Goal: Register for event/course: Register for event/course

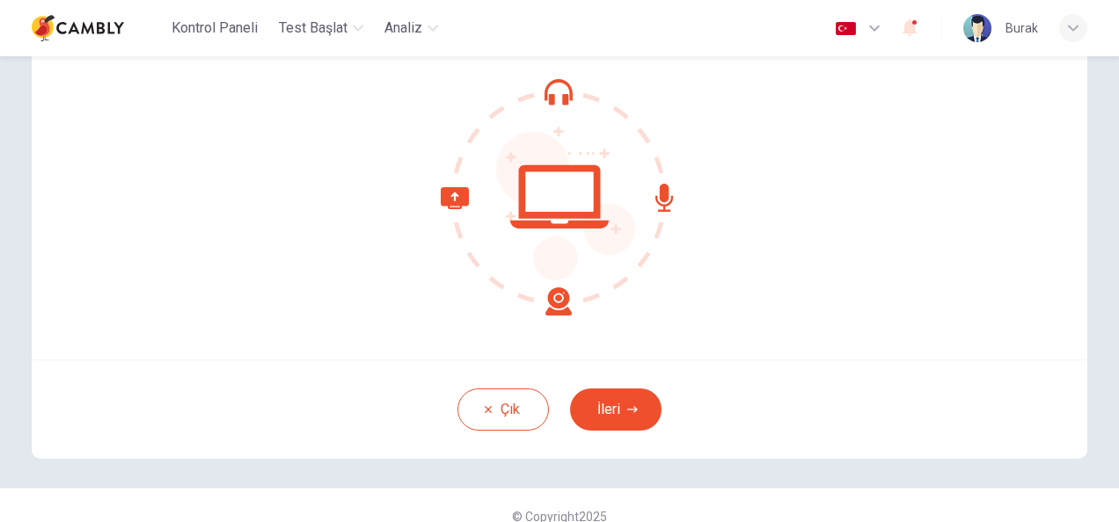
scroll to position [176, 0]
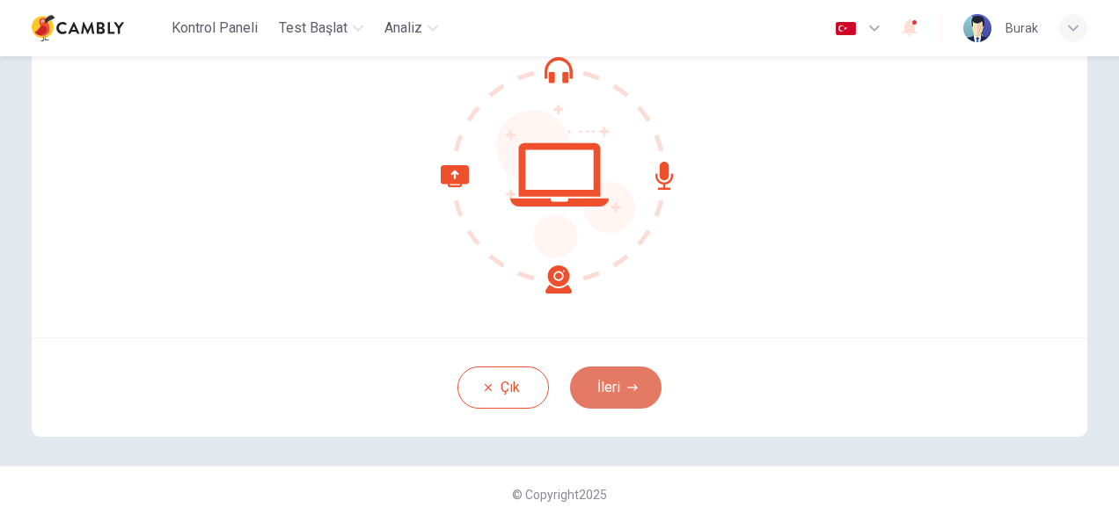
click at [641, 373] on button "İleri" at bounding box center [615, 388] width 91 height 42
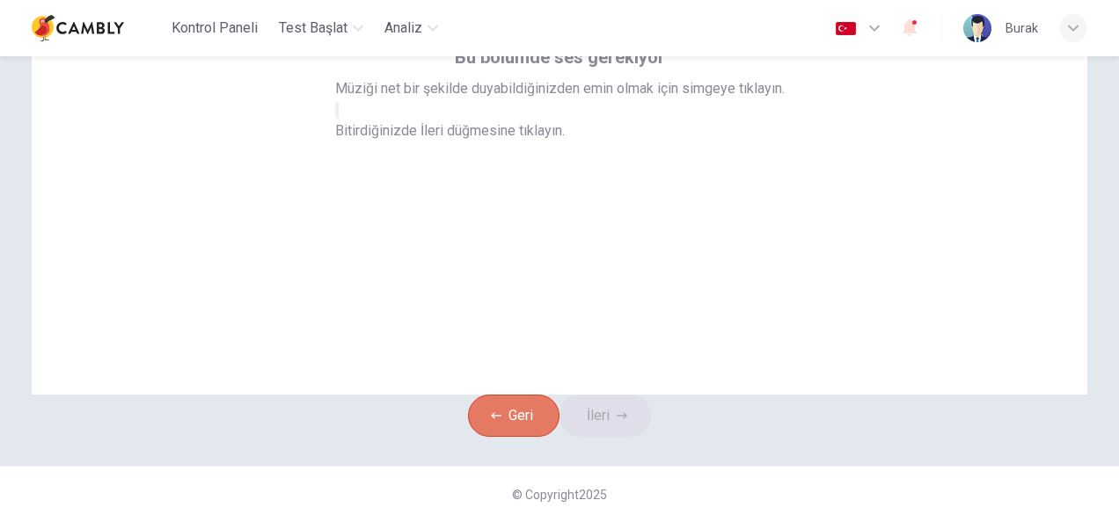
click at [484, 400] on button "Geri" at bounding box center [513, 416] width 91 height 42
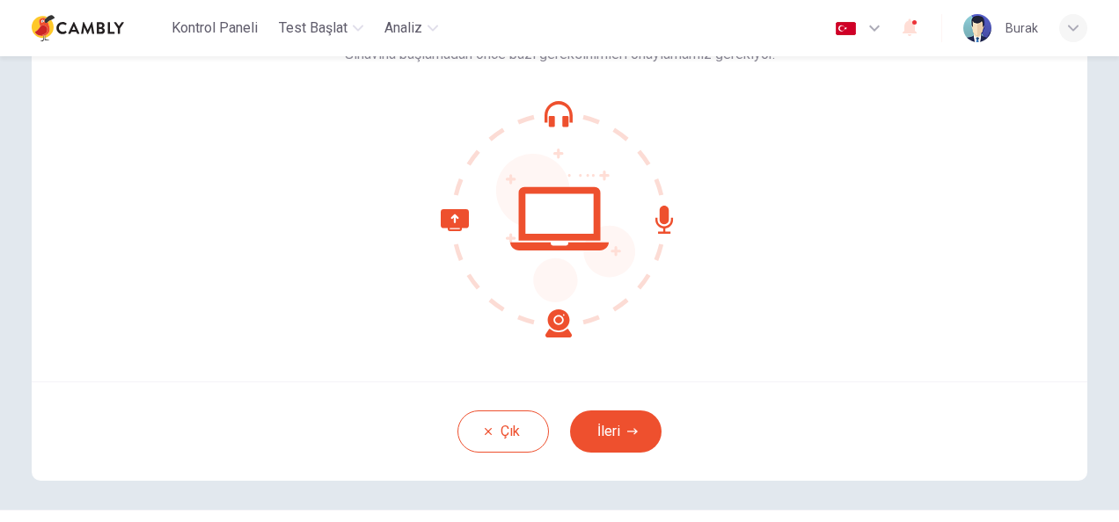
scroll to position [154, 0]
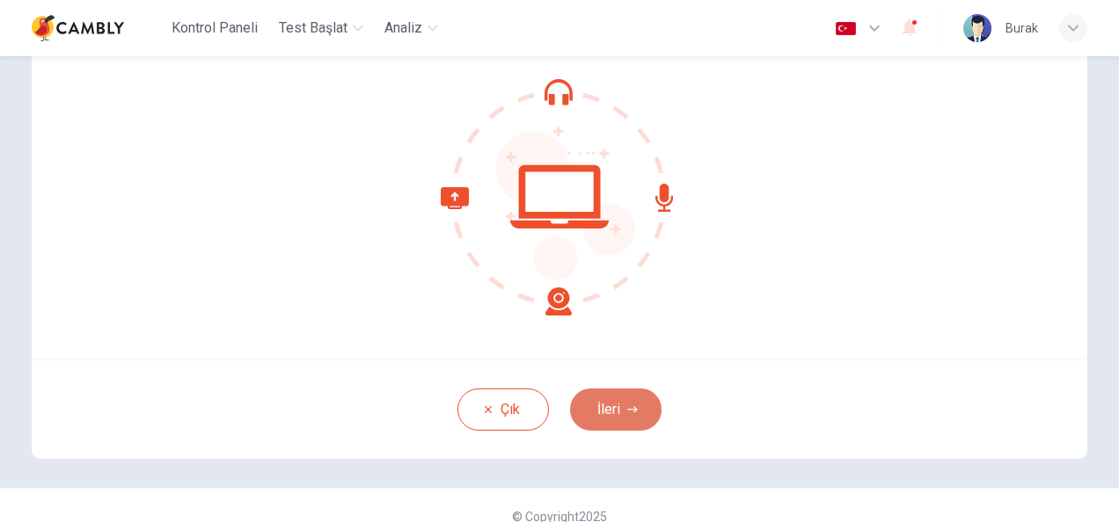
click at [604, 403] on button "İleri" at bounding box center [615, 410] width 91 height 42
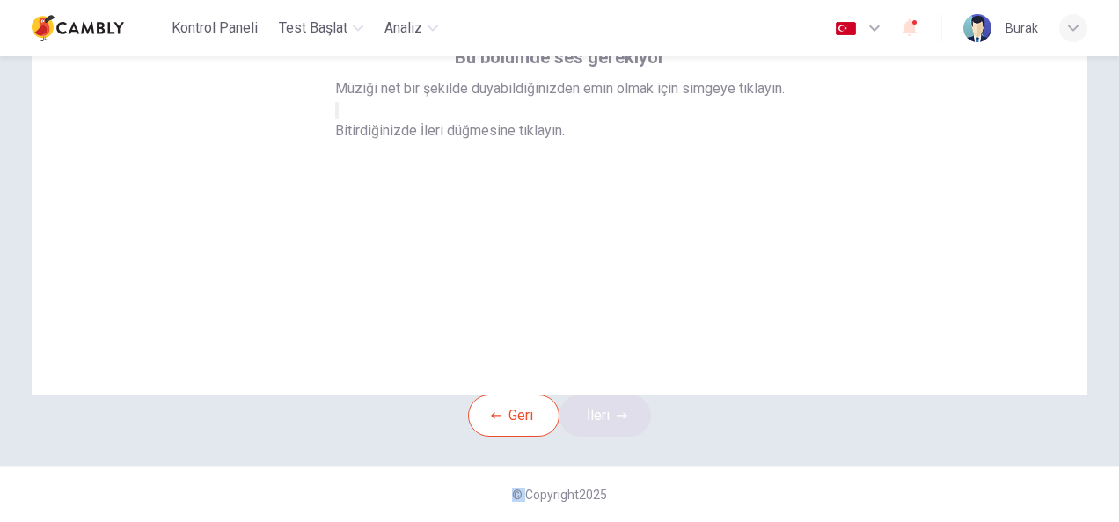
click at [604, 403] on div "[PERSON_NAME] İleri" at bounding box center [559, 416] width 183 height 42
drag, startPoint x: 604, startPoint y: 403, endPoint x: 535, endPoint y: 149, distance: 262.6
click at [339, 119] on button "button" at bounding box center [337, 110] width 4 height 17
click at [593, 404] on button "İleri" at bounding box center [604, 416] width 91 height 42
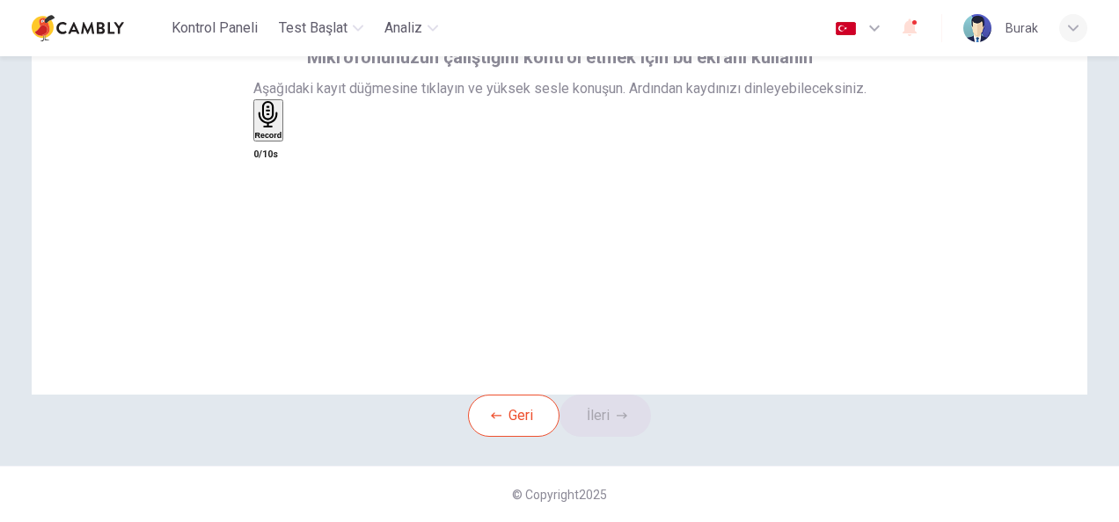
click at [568, 415] on div "[PERSON_NAME] İleri" at bounding box center [559, 416] width 183 height 42
click at [282, 140] on div "Record" at bounding box center [268, 120] width 27 height 39
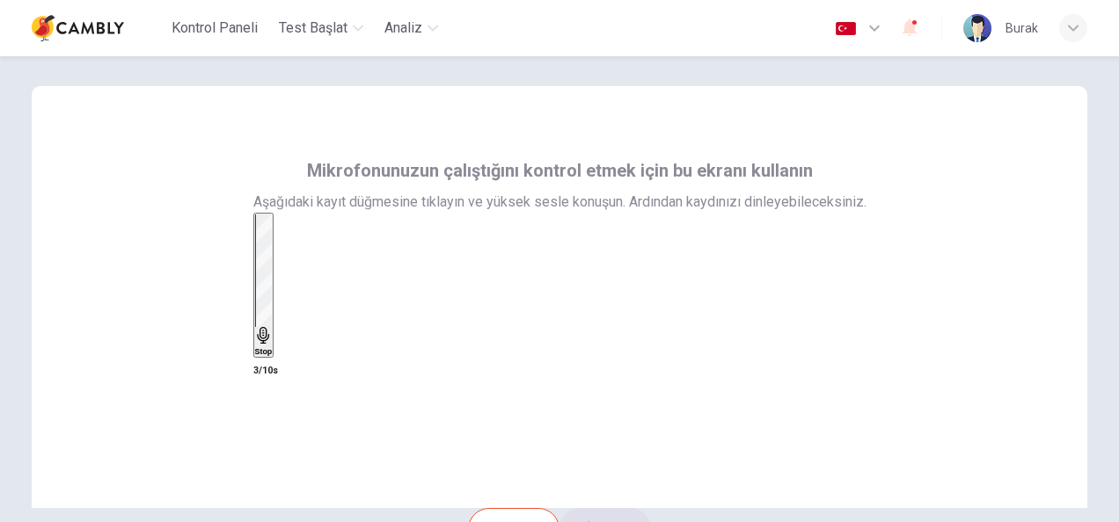
scroll to position [0, 0]
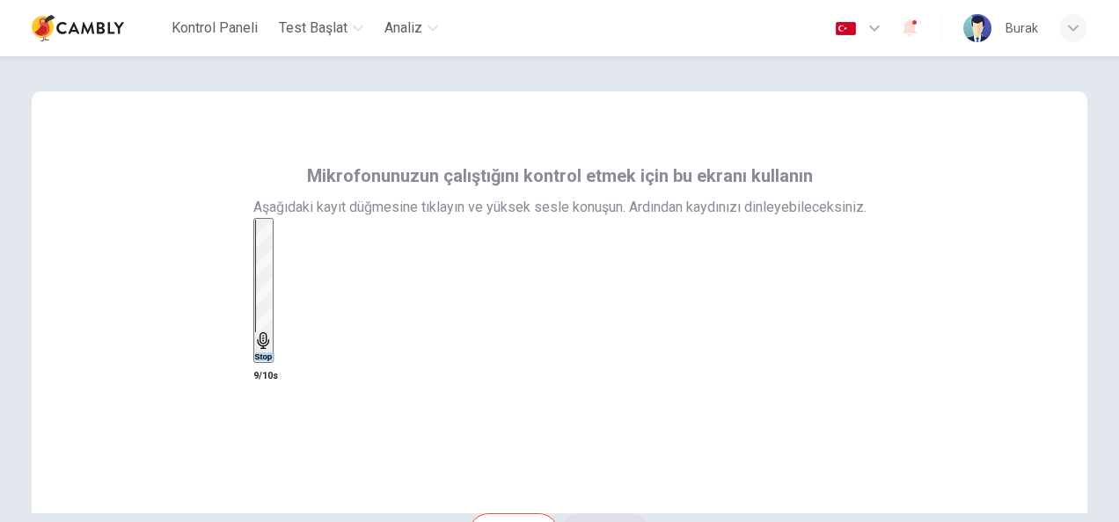
drag, startPoint x: 1102, startPoint y: 229, endPoint x: 1111, endPoint y: 244, distance: 18.5
click at [1111, 244] on div "Mikrofonunuzun çalıştığını kontrol etmek için bu ekranı kullanın Aşağıdaki kayı…" at bounding box center [559, 289] width 1119 height 466
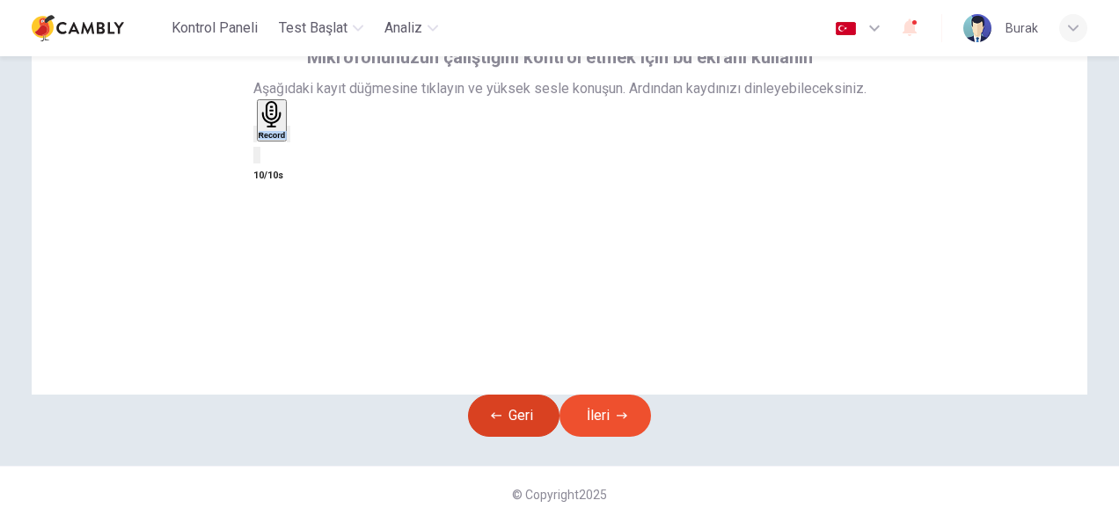
click at [488, 402] on button "Geri" at bounding box center [513, 416] width 91 height 42
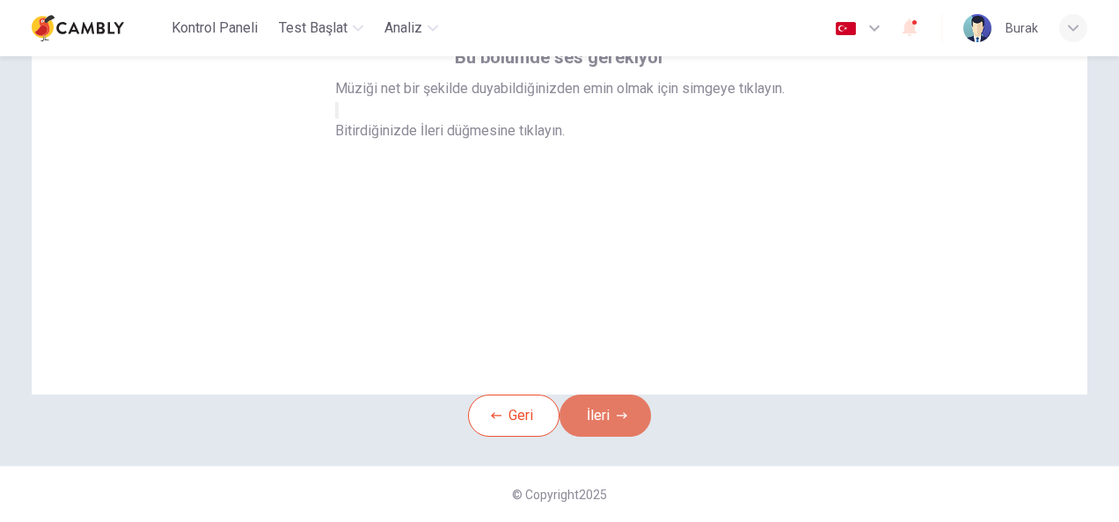
click at [644, 404] on button "İleri" at bounding box center [604, 416] width 91 height 42
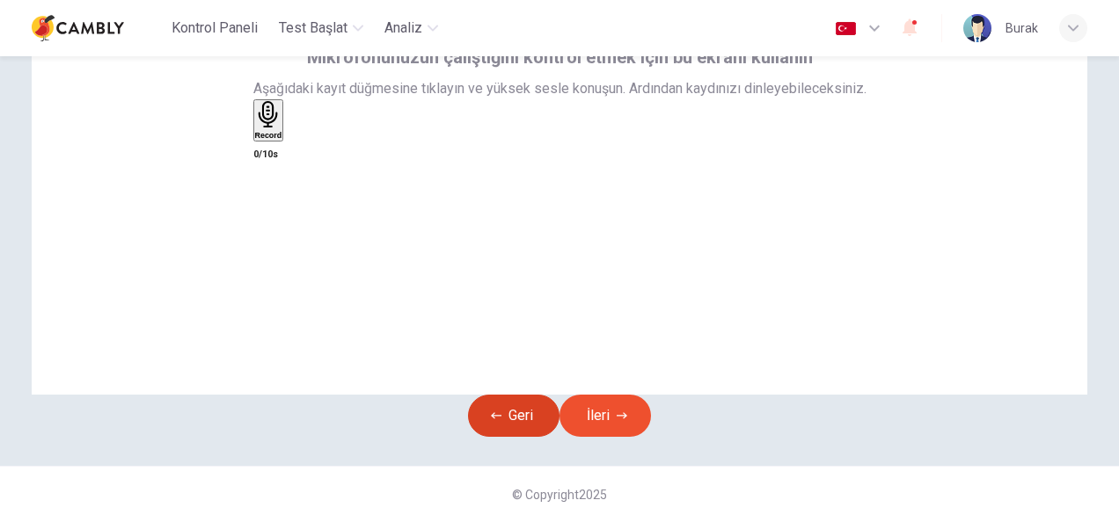
click at [505, 395] on button "Geri" at bounding box center [513, 416] width 91 height 42
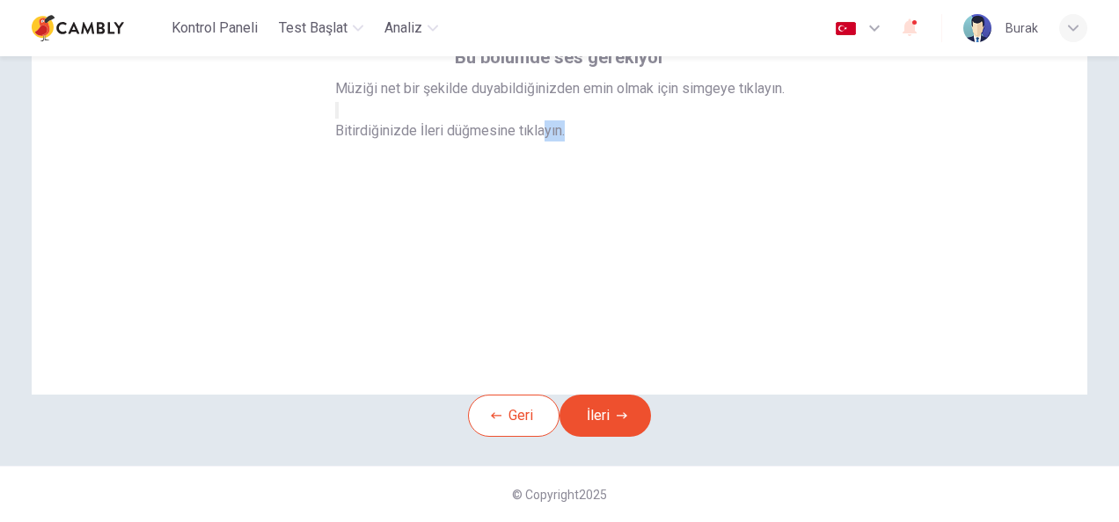
drag, startPoint x: 648, startPoint y: 341, endPoint x: 999, endPoint y: 206, distance: 376.1
click at [999, 206] on div "Bu bölümde ses gerekiyor Müziği net bir şekilde duyabildiğinizden emin olmak iç…" at bounding box center [559, 184] width 1055 height 422
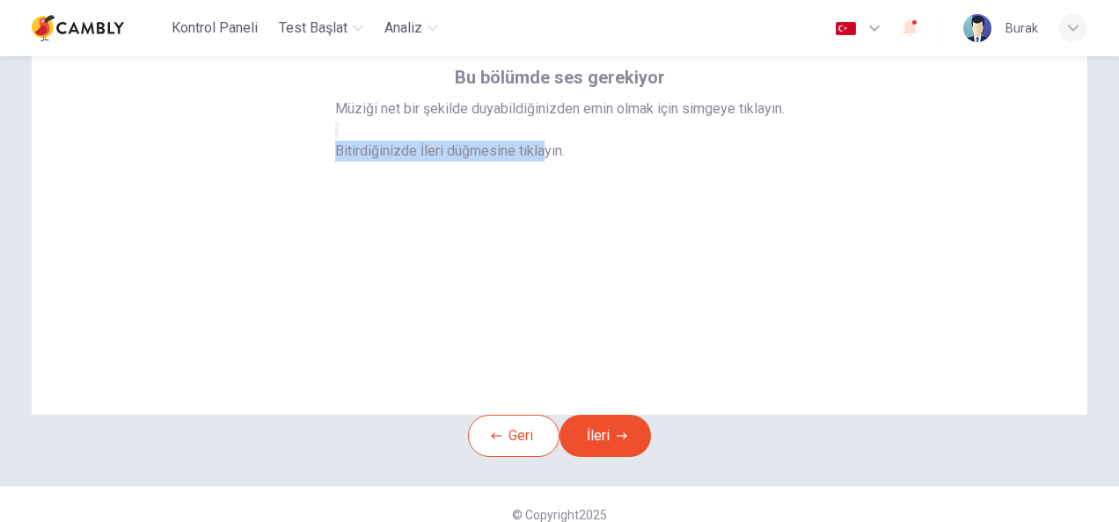
scroll to position [103, 0]
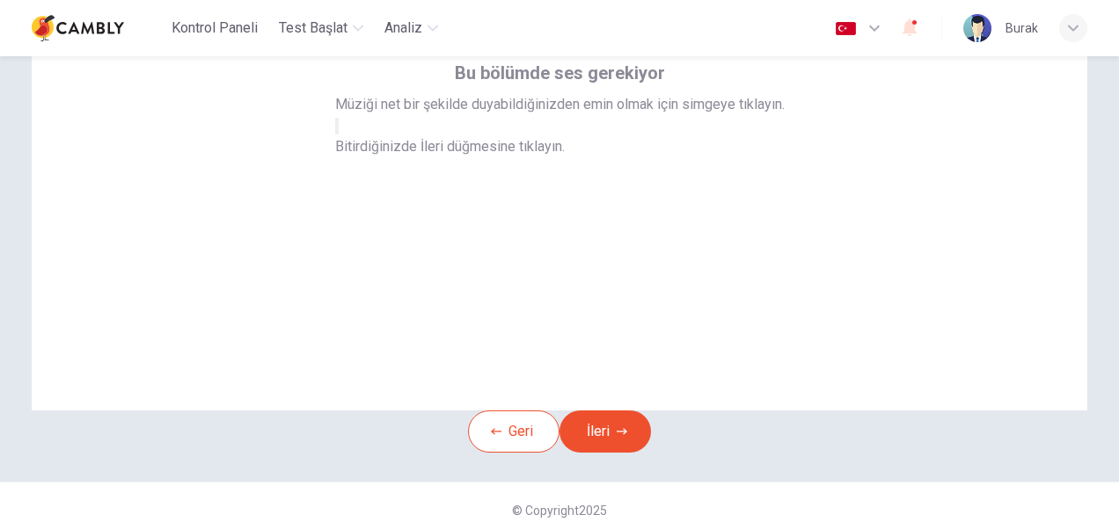
click at [936, 244] on div "Bu bölümde ses gerekiyor Müziği net bir şekilde duyabildiğinizden emin olmak iç…" at bounding box center [559, 200] width 1055 height 422
click at [339, 135] on button "button" at bounding box center [337, 126] width 4 height 17
click at [610, 453] on button "İleri" at bounding box center [604, 432] width 91 height 42
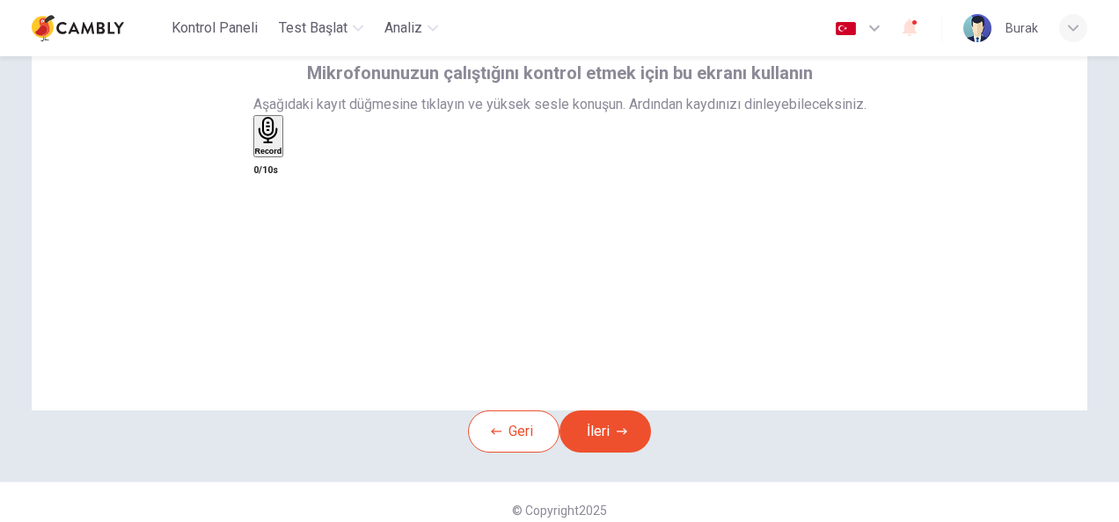
click at [277, 144] on icon "button" at bounding box center [267, 130] width 19 height 27
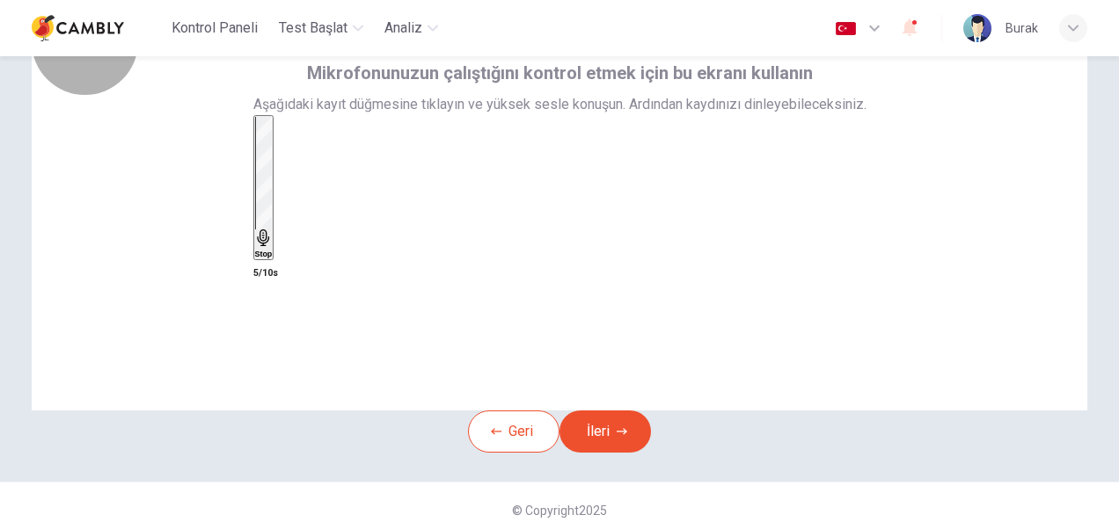
click at [273, 188] on div "Stop" at bounding box center [264, 188] width 18 height 142
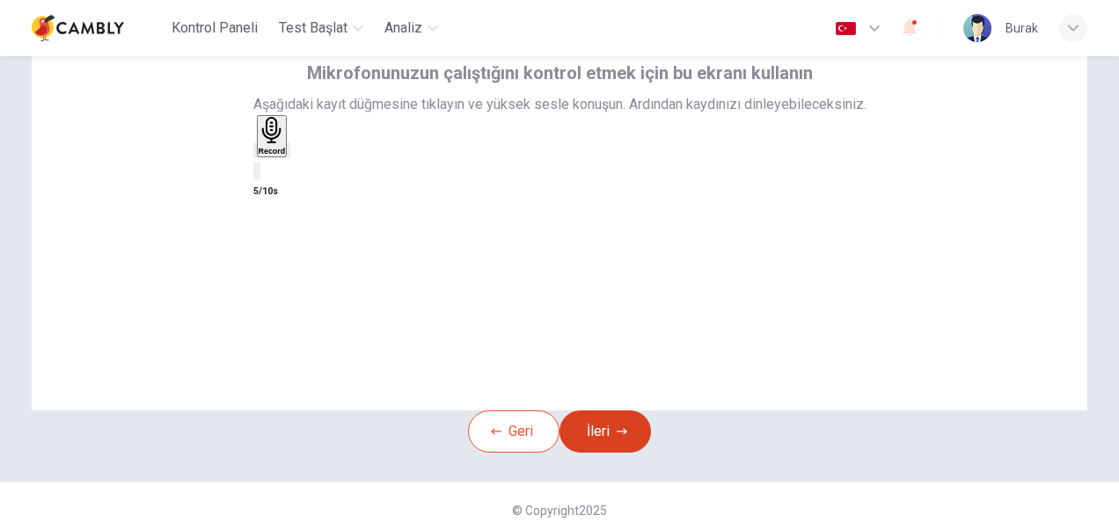
click at [626, 453] on button "İleri" at bounding box center [604, 432] width 91 height 42
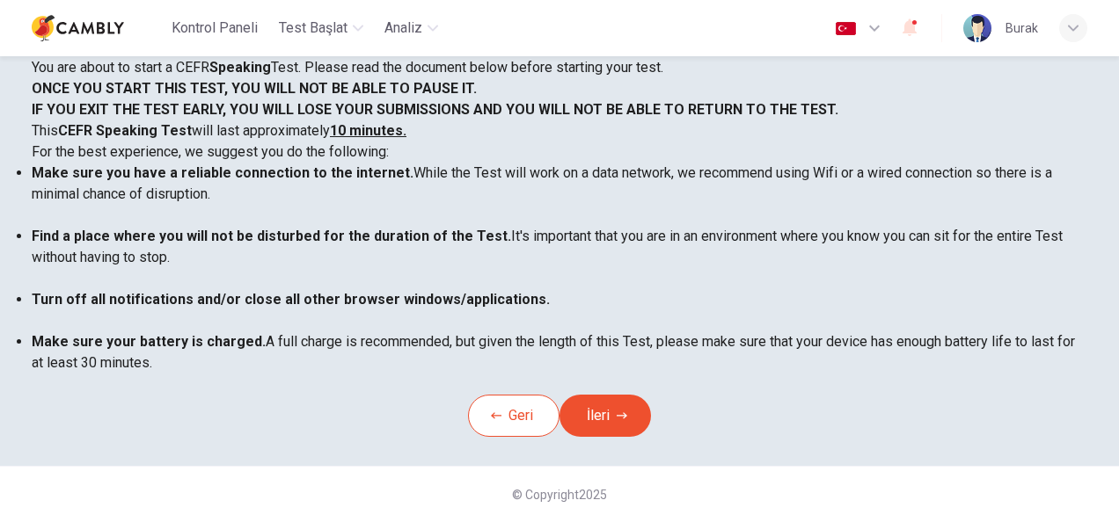
scroll to position [295, 0]
click at [618, 435] on button "İleri" at bounding box center [604, 416] width 91 height 42
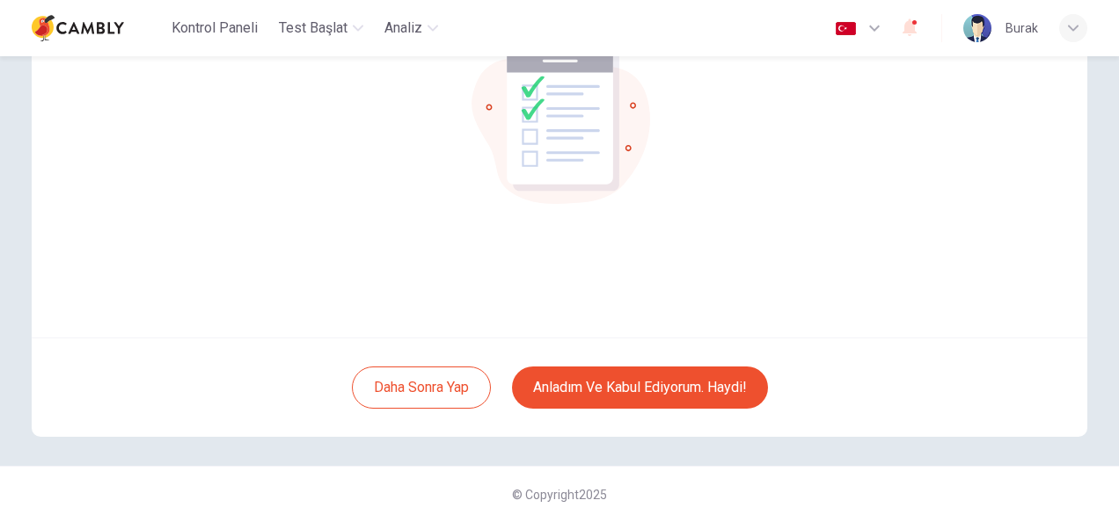
scroll to position [0, 0]
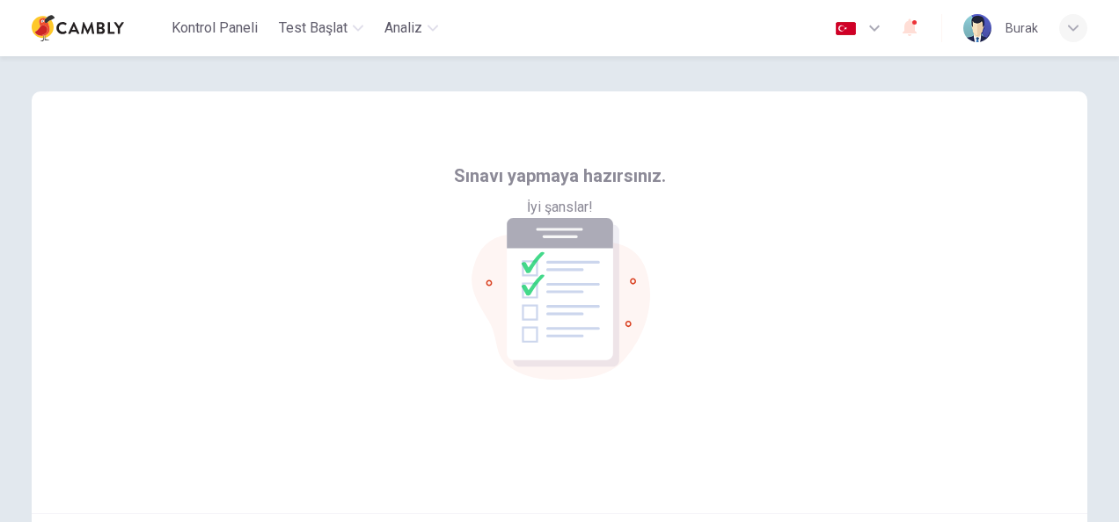
drag, startPoint x: 1109, startPoint y: 246, endPoint x: 1099, endPoint y: 317, distance: 71.0
click at [1099, 317] on div "Sınavı yapmaya hazırsınız. İyi şanslar! Daha sonra yap Anladım ve kabul ediyoru…" at bounding box center [559, 349] width 1111 height 586
drag, startPoint x: 1104, startPoint y: 253, endPoint x: 1108, endPoint y: 314, distance: 60.8
click at [1108, 314] on div "Sınavı yapmaya hazırsınız. İyi şanslar! Daha sonra yap Anladım ve kabul ediyoru…" at bounding box center [559, 349] width 1111 height 586
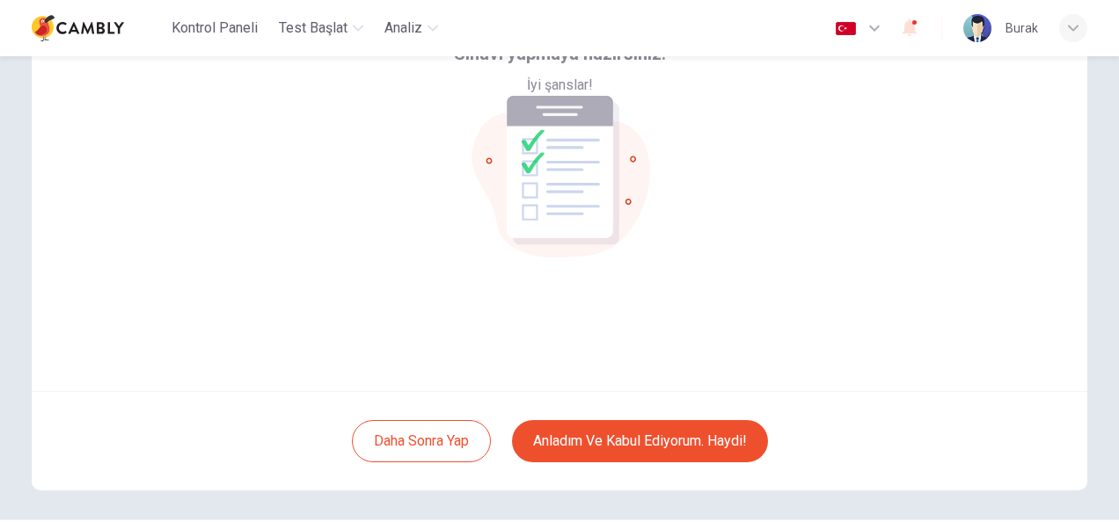
scroll to position [128, 0]
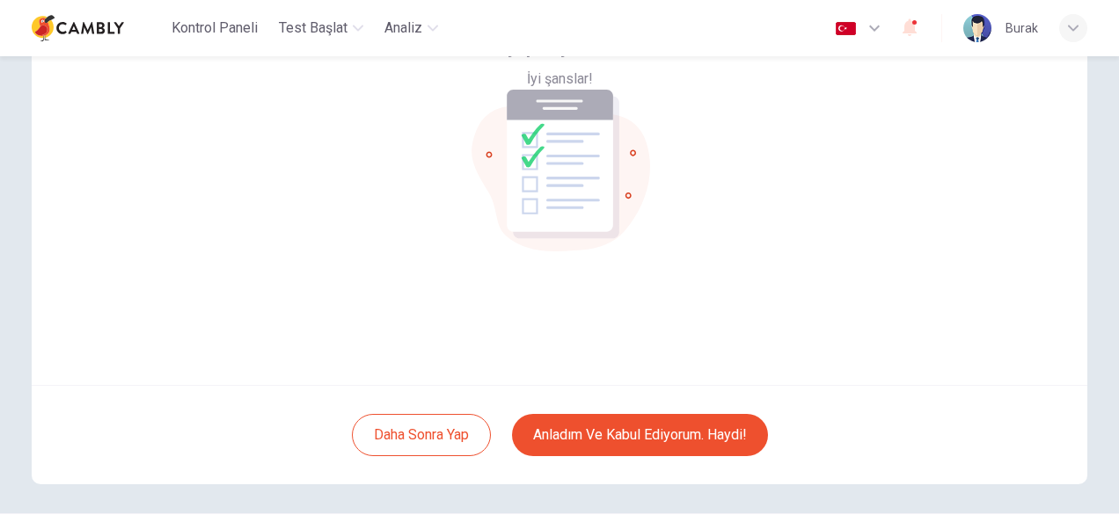
click at [752, 413] on div "Daha sonra yap Anladım ve kabul ediyorum. Haydi!" at bounding box center [559, 434] width 1055 height 99
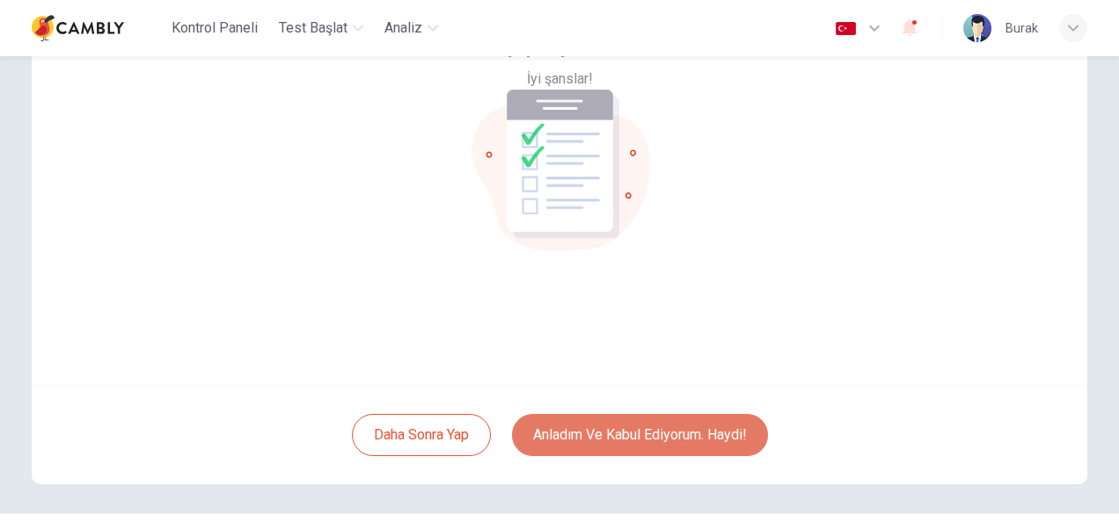
click at [666, 436] on button "Anladım ve kabul ediyorum. Haydi!" at bounding box center [640, 435] width 256 height 42
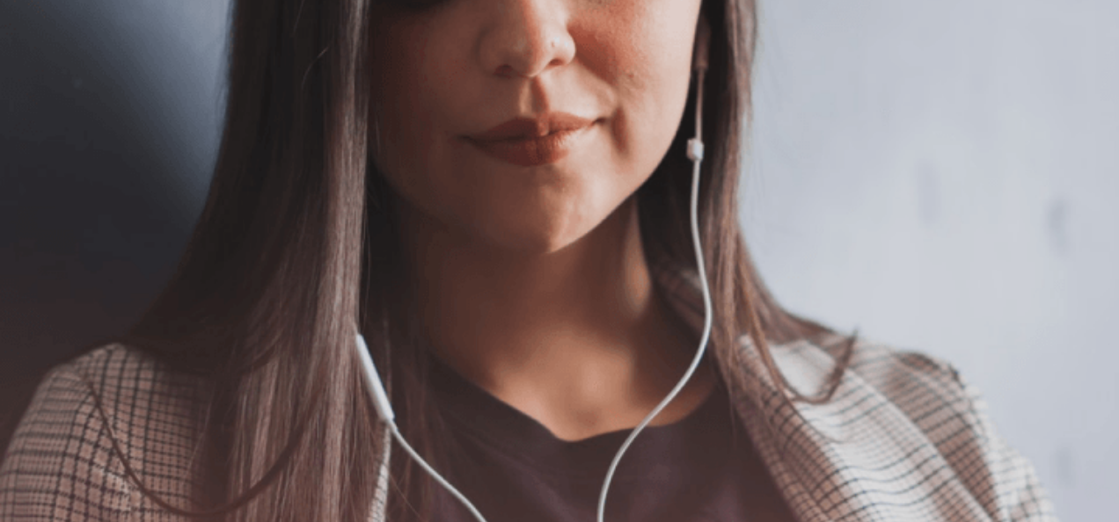
click at [55, 206] on button "Devam Et" at bounding box center [27, 241] width 55 height 71
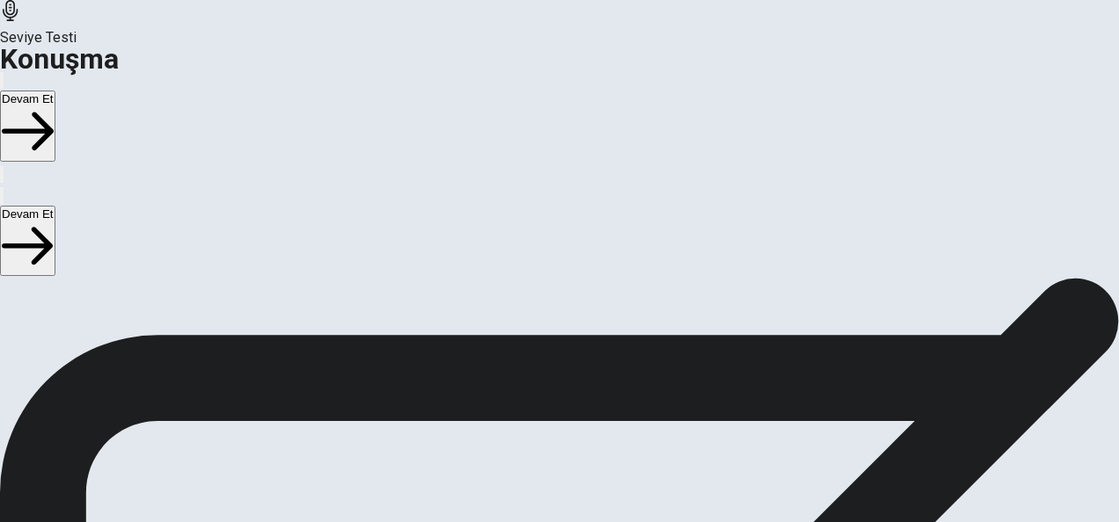
scroll to position [477, 0]
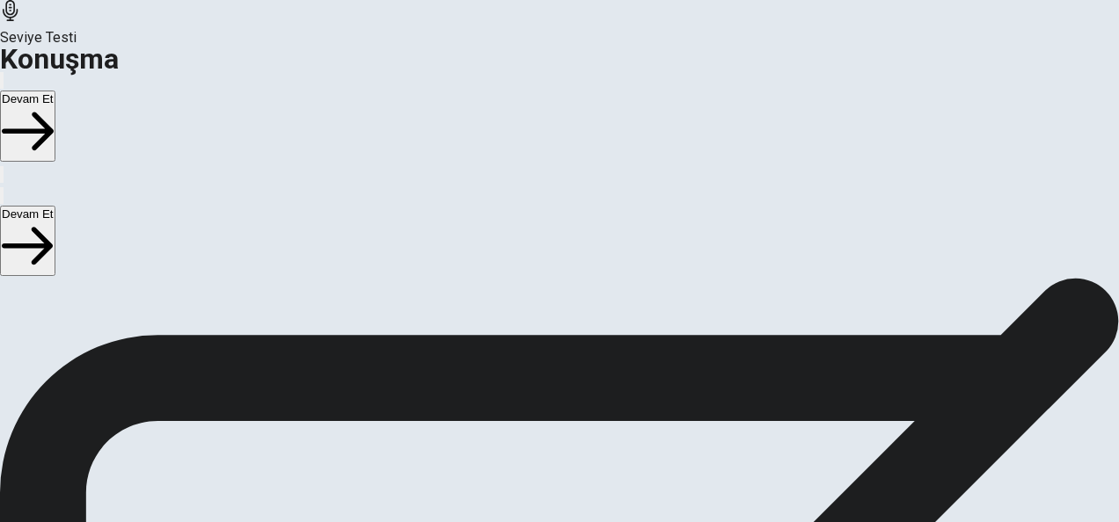
scroll to position [100, 0]
drag, startPoint x: 1109, startPoint y: 363, endPoint x: 1094, endPoint y: 482, distance: 119.6
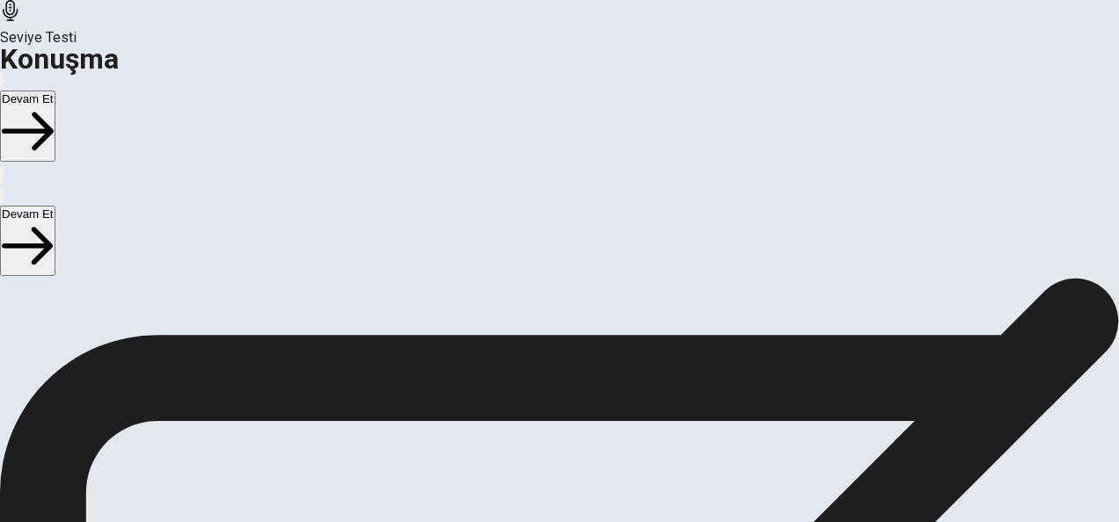
scroll to position [441, 0]
click at [55, 206] on button "Devam Et" at bounding box center [27, 241] width 55 height 71
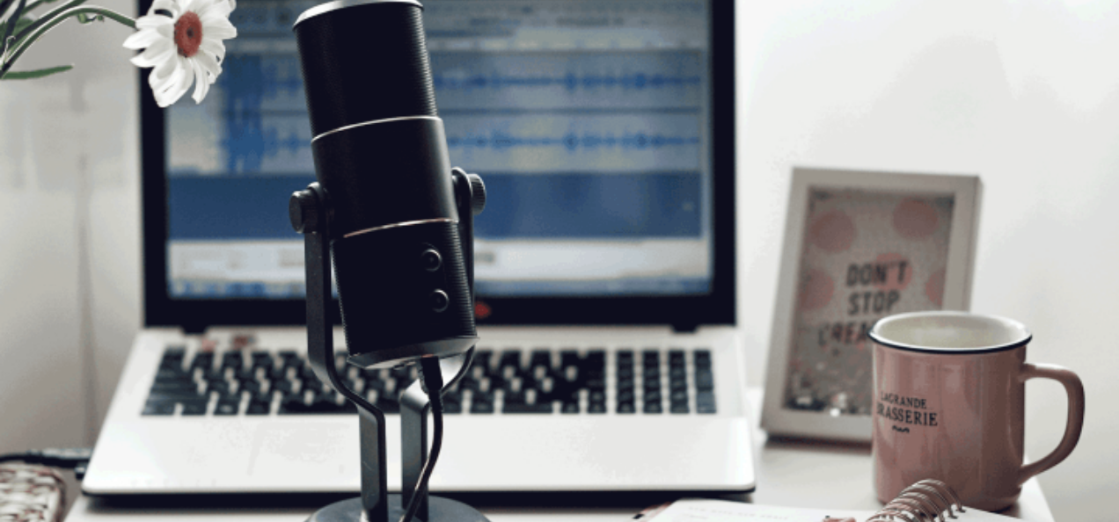
scroll to position [22, 0]
click at [55, 206] on button "Devam Et" at bounding box center [27, 241] width 55 height 71
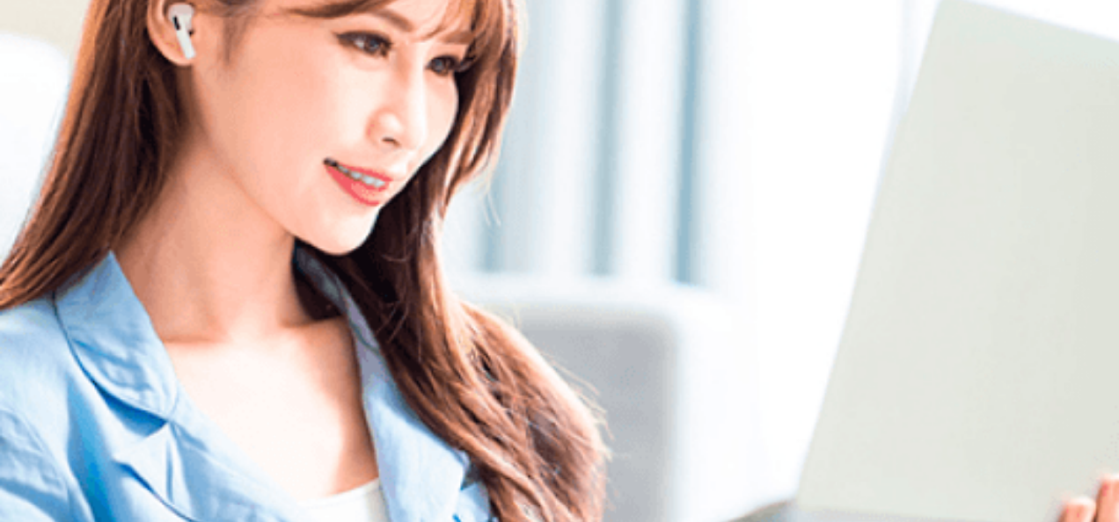
scroll to position [353, 0]
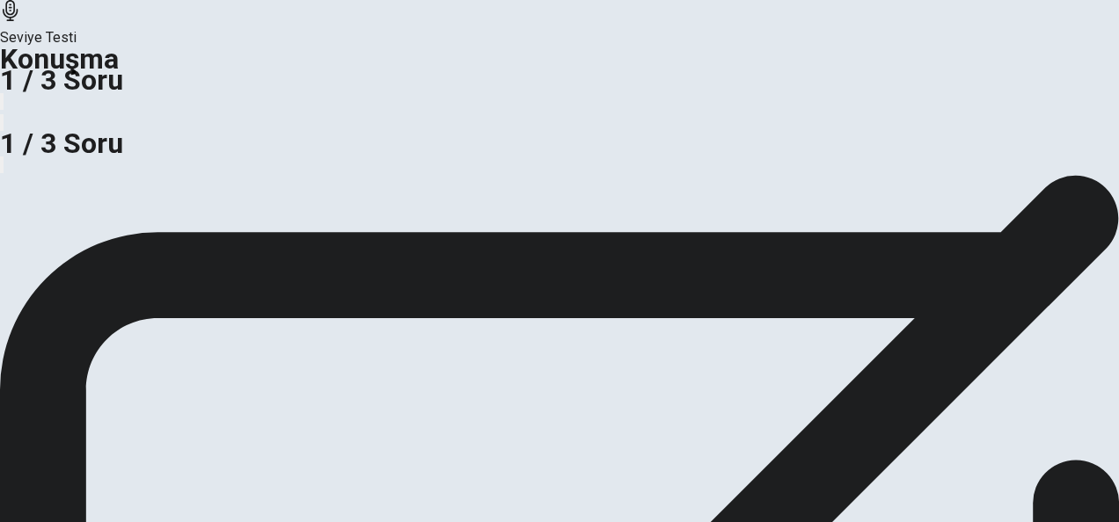
drag, startPoint x: 1106, startPoint y: 353, endPoint x: 1117, endPoint y: 387, distance: 35.0
click at [1117, 175] on div "Is it better for a business to focus on one product or offer a variety of produ…" at bounding box center [559, 175] width 1119 height 0
click at [1093, 175] on div "Is it better for a business to focus on one product or offer a variety of produ…" at bounding box center [559, 175] width 1119 height 0
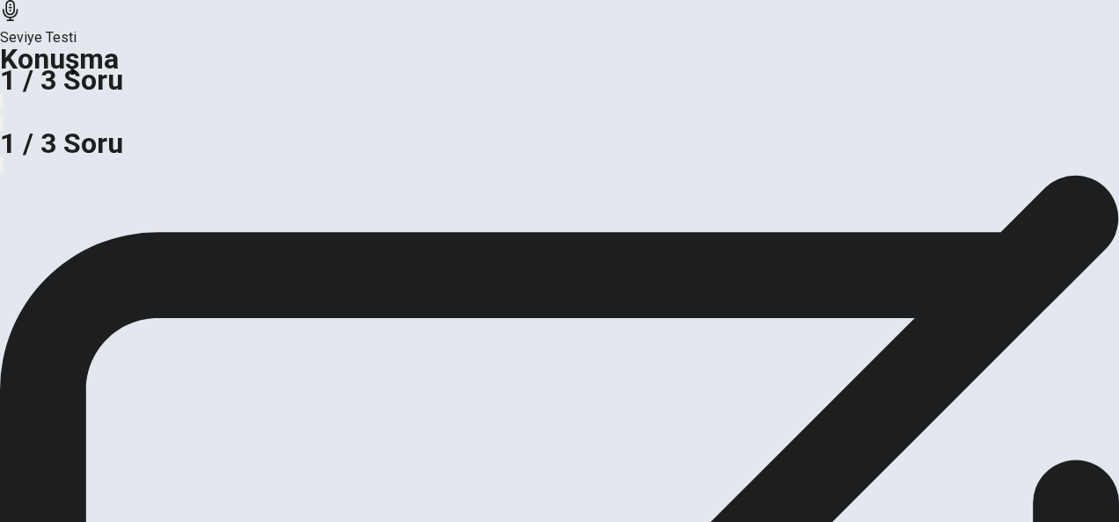
click at [1042, 369] on div "Hazırlık Süresi 00:00:02" at bounding box center [559, 419] width 1119 height 1167
drag, startPoint x: 1101, startPoint y: 357, endPoint x: 1111, endPoint y: 106, distance: 251.7
click at [1111, 106] on div "Seviye Testi Konuşma 1 / 3 Soru 1 / 3 Soru Is it better for a business to focus…" at bounding box center [559, 261] width 1119 height 522
click at [2, 169] on icon "button" at bounding box center [2, 169] width 0 height 0
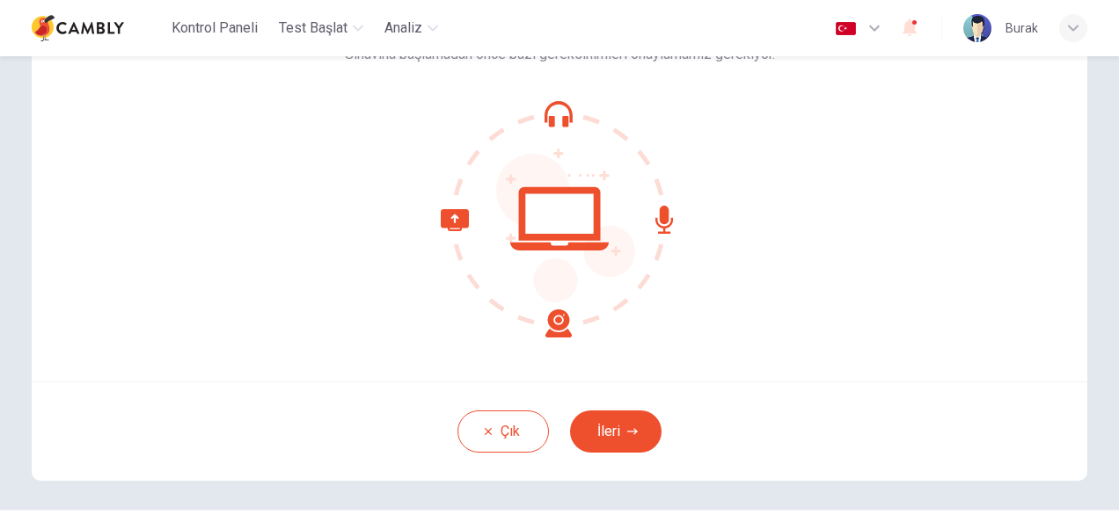
scroll to position [130, 0]
click at [1078, 183] on div "Cambly CEFR Speaking Test'e hoş geldiniz. Sınavına başlamadan önce bazı gereksi…" at bounding box center [559, 172] width 1055 height 422
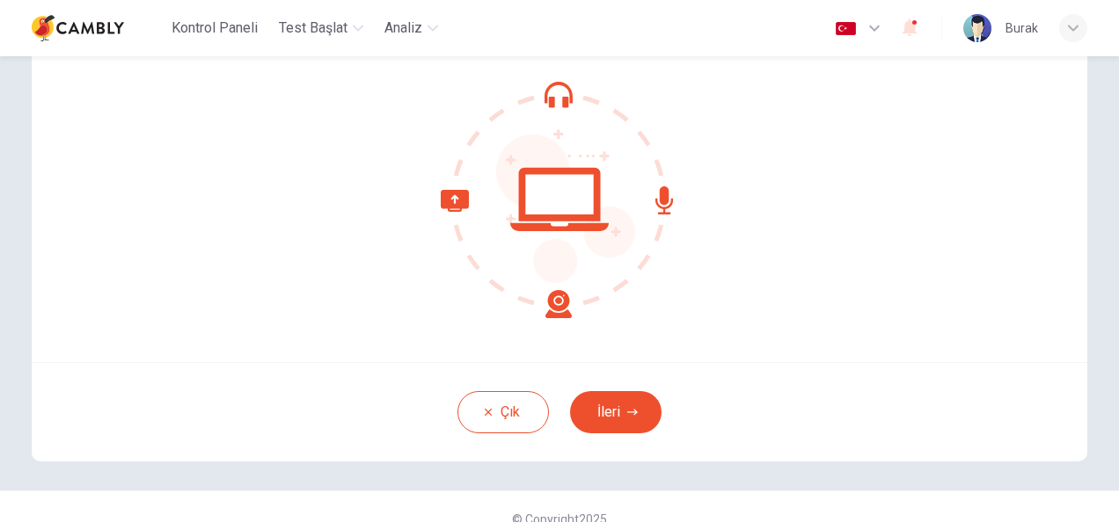
scroll to position [176, 0]
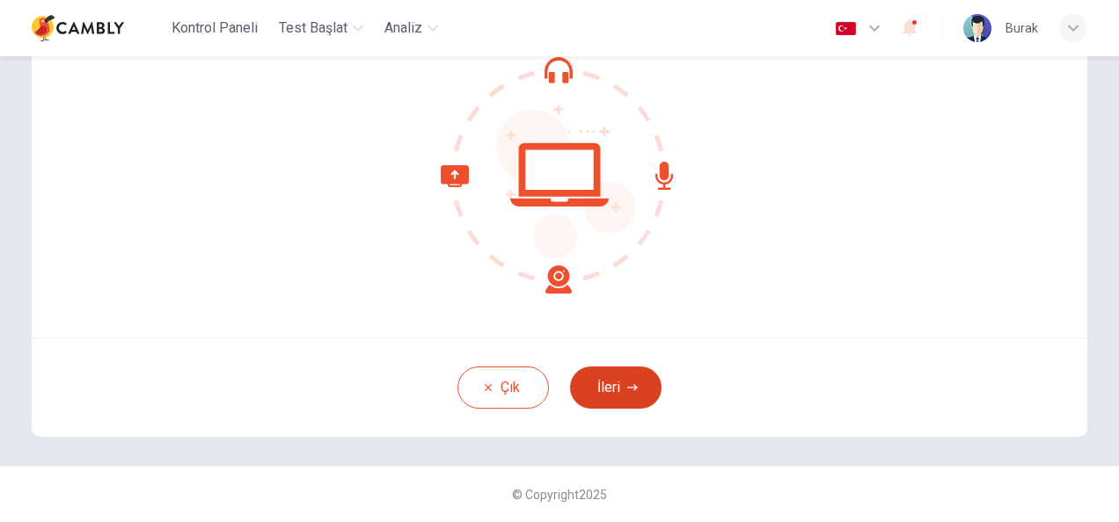
click at [599, 389] on button "İleri" at bounding box center [615, 388] width 91 height 42
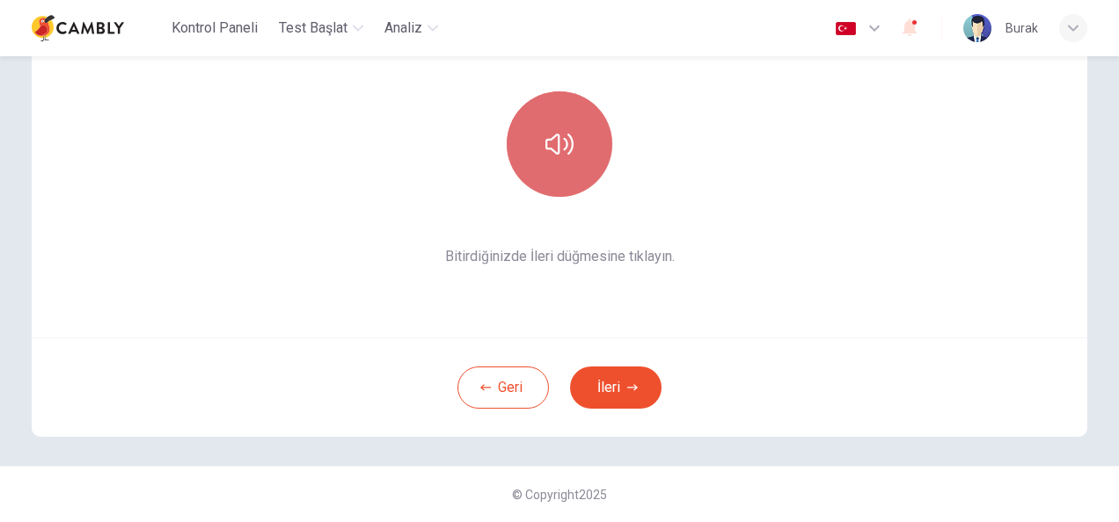
click at [565, 142] on icon "button" at bounding box center [559, 144] width 28 height 28
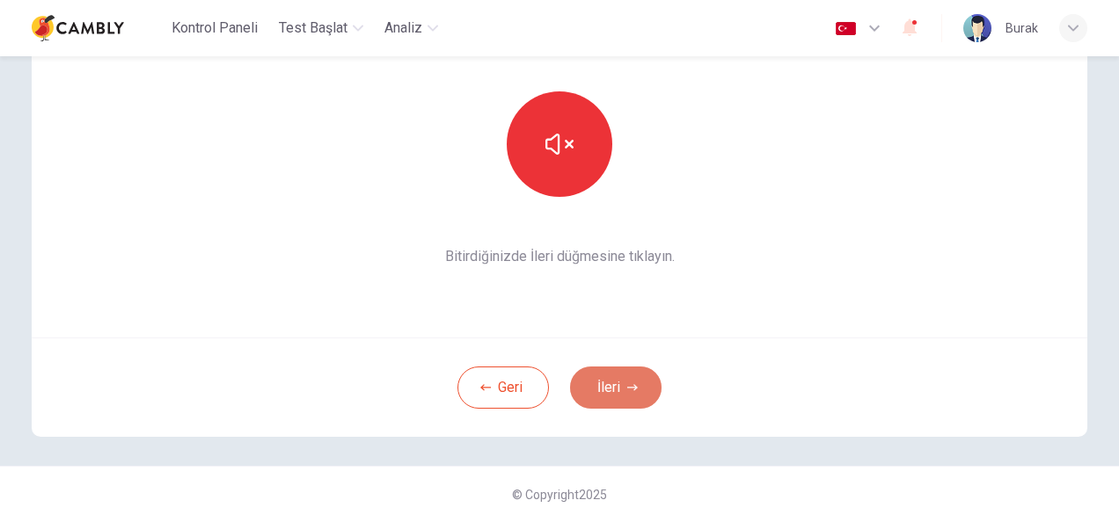
click at [610, 372] on button "İleri" at bounding box center [615, 388] width 91 height 42
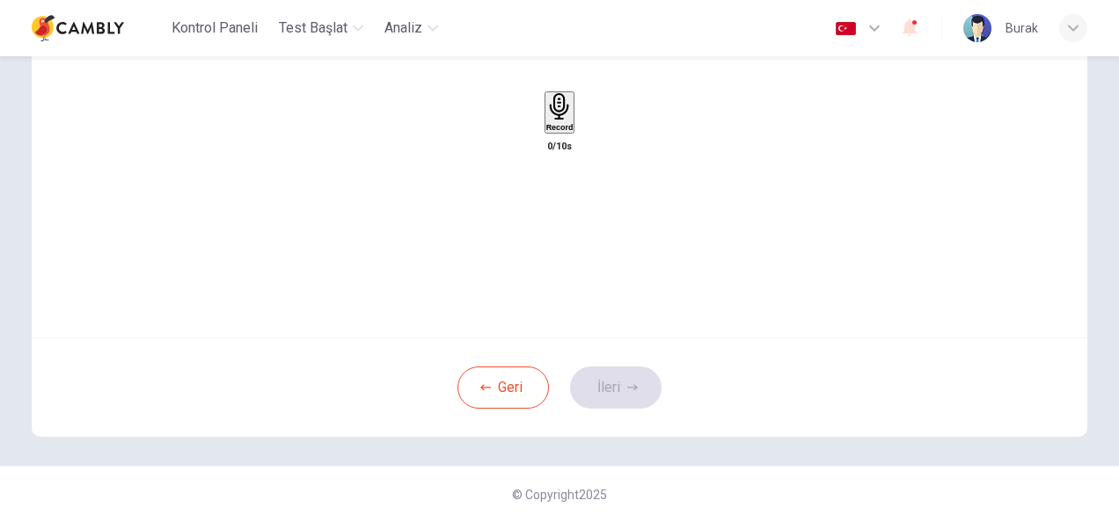
click at [567, 132] on h6 "Record" at bounding box center [559, 127] width 27 height 9
click at [565, 226] on h6 "Stop" at bounding box center [559, 230] width 18 height 9
click at [543, 130] on icon "button" at bounding box center [543, 130] width 0 height 0
click at [562, 132] on h6 "Record" at bounding box center [559, 127] width 27 height 9
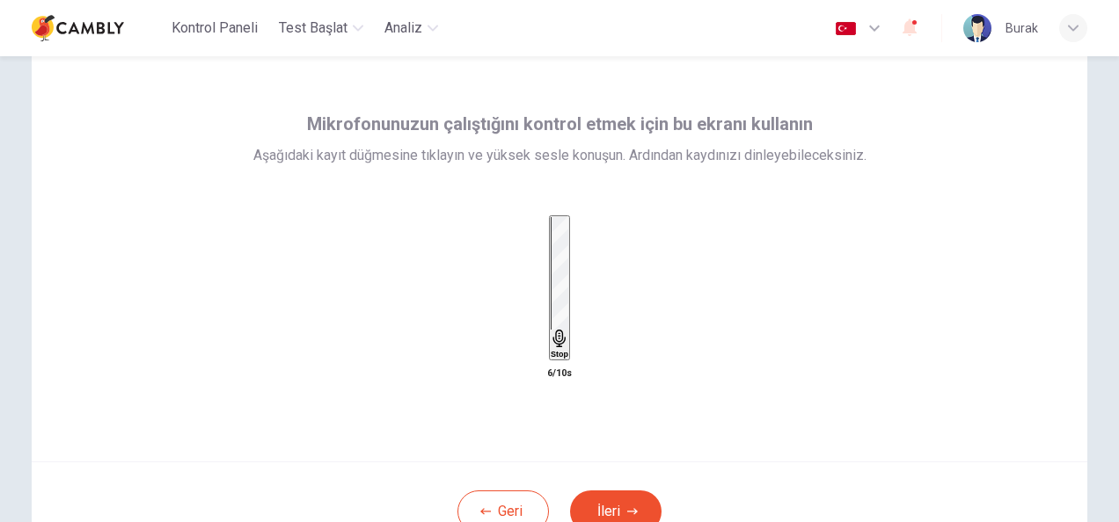
scroll to position [57, 0]
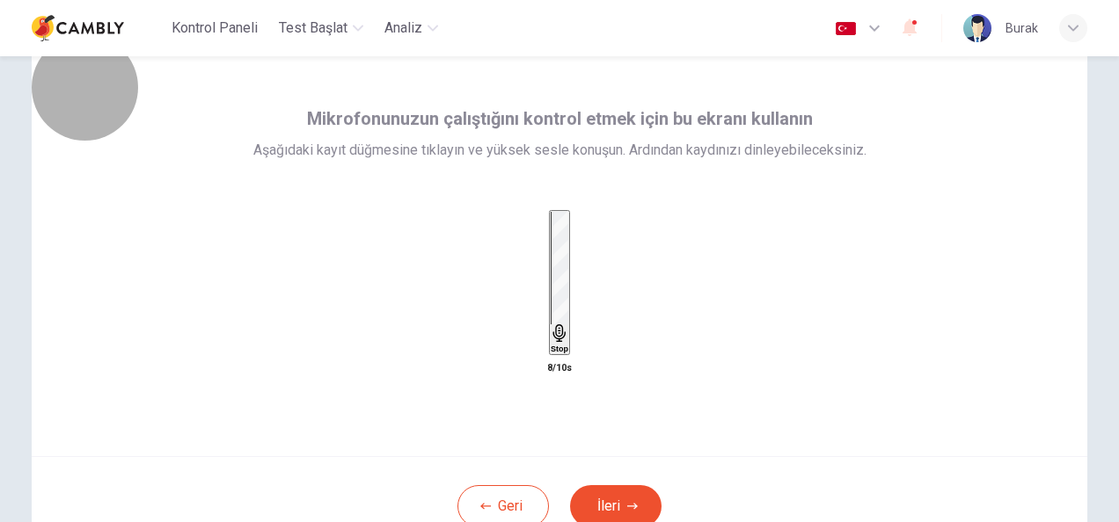
click at [568, 287] on div "Stop" at bounding box center [559, 283] width 18 height 142
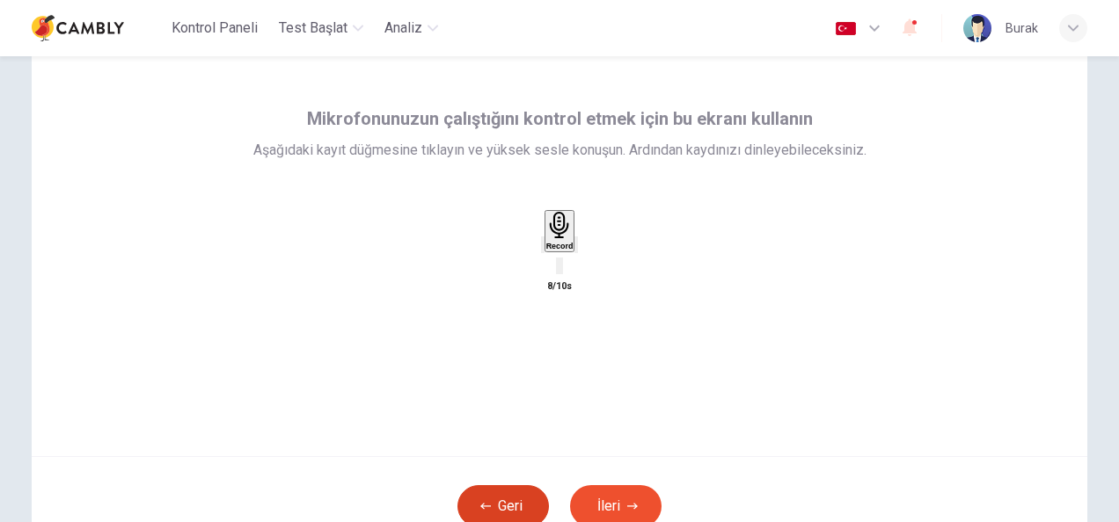
click at [514, 497] on button "Geri" at bounding box center [502, 506] width 91 height 42
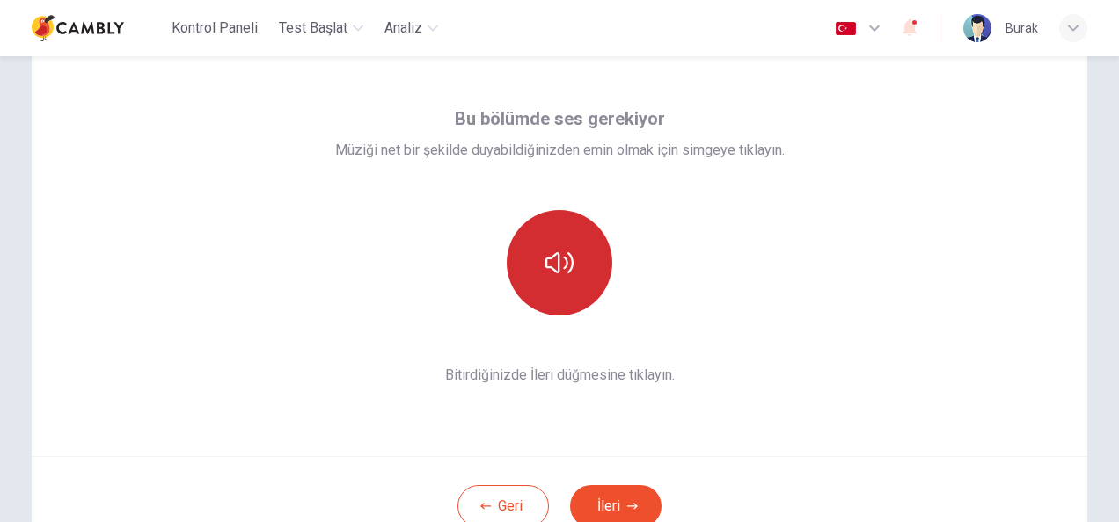
click at [558, 280] on button "button" at bounding box center [560, 263] width 106 height 106
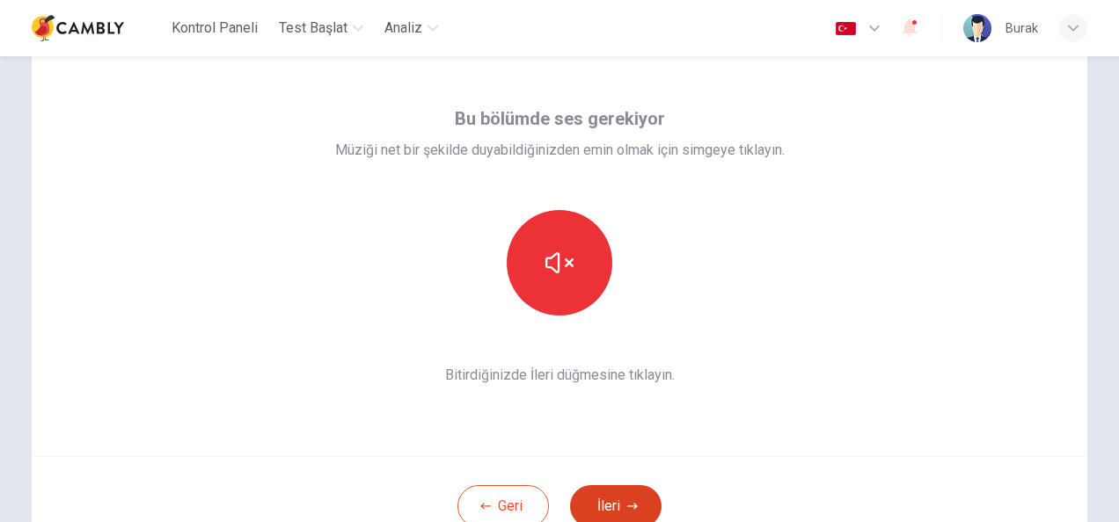
click at [617, 499] on button "İleri" at bounding box center [615, 506] width 91 height 42
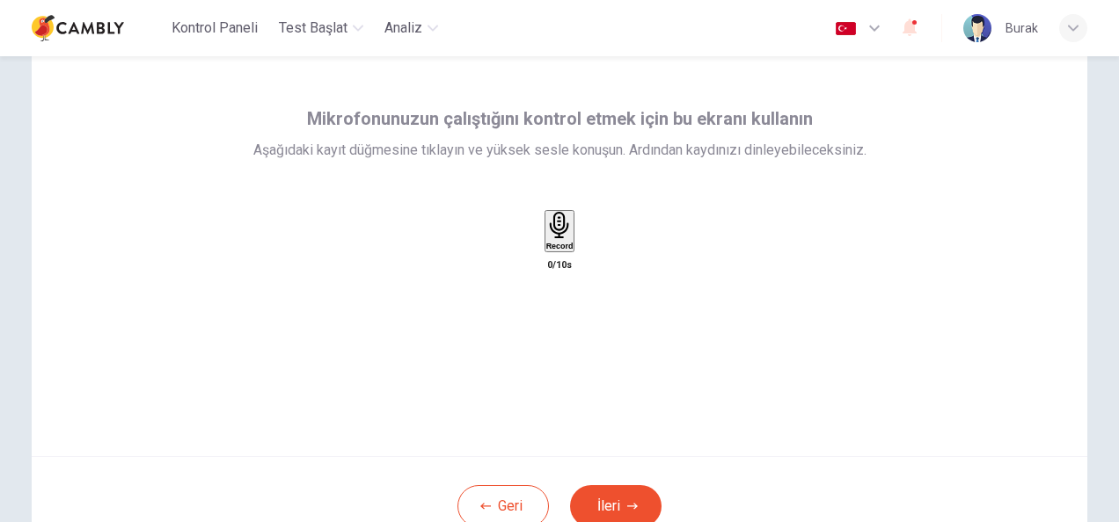
drag, startPoint x: 617, startPoint y: 499, endPoint x: 587, endPoint y: 259, distance: 241.9
click at [587, 259] on div "Mikrofonunuzun çalıştığını kontrol etmek için bu ekranı kullanın Aşağıdaki kayı…" at bounding box center [559, 294] width 1055 height 521
click at [563, 239] on icon "button" at bounding box center [558, 225] width 19 height 27
click at [612, 504] on button "İleri" at bounding box center [615, 506] width 91 height 42
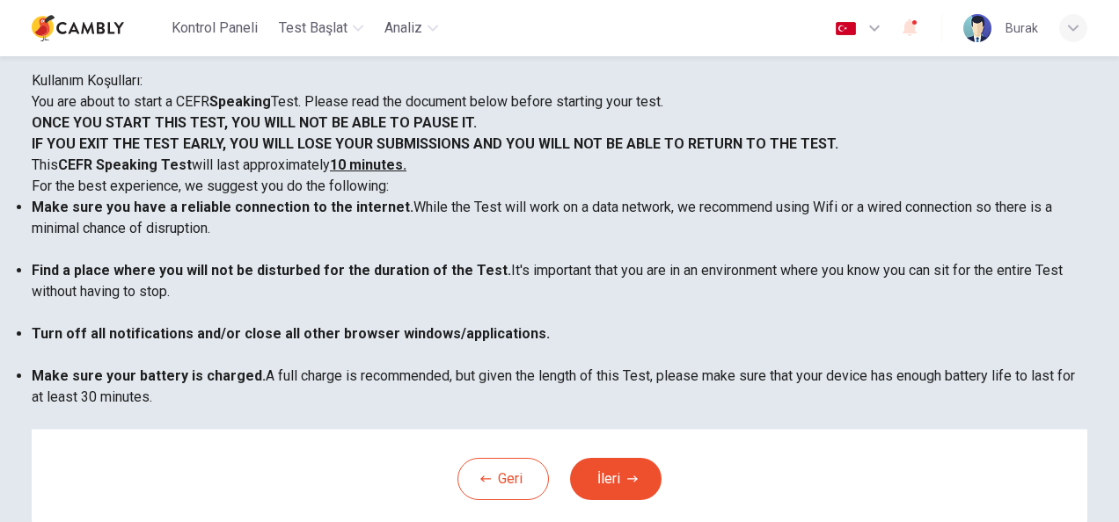
scroll to position [0, 0]
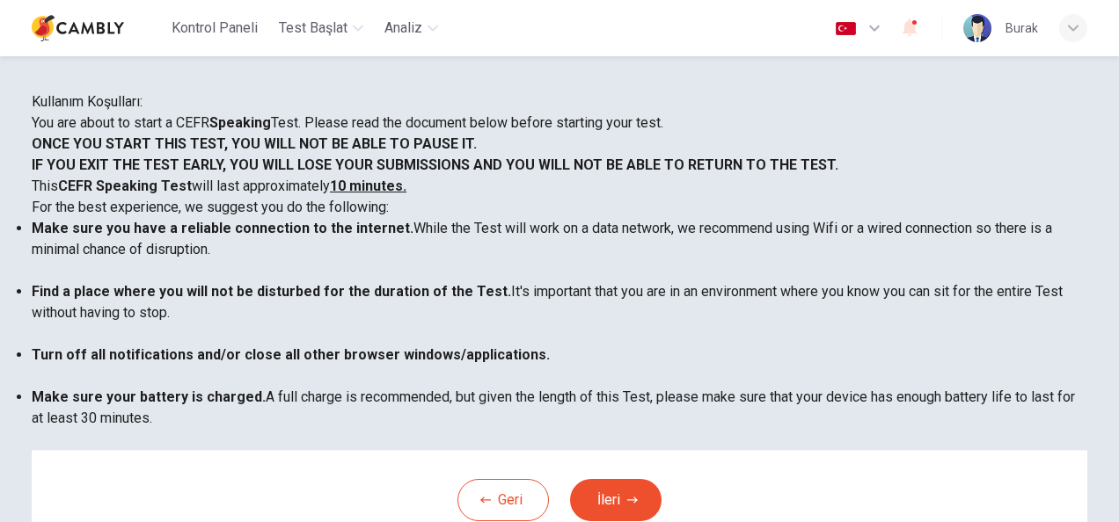
click at [878, 5] on div "Kontrol Paneli Test Başlat Analiz Türkçe ** ​ Burak" at bounding box center [559, 28] width 1055 height 56
click at [874, 14] on button "button" at bounding box center [859, 28] width 64 height 35
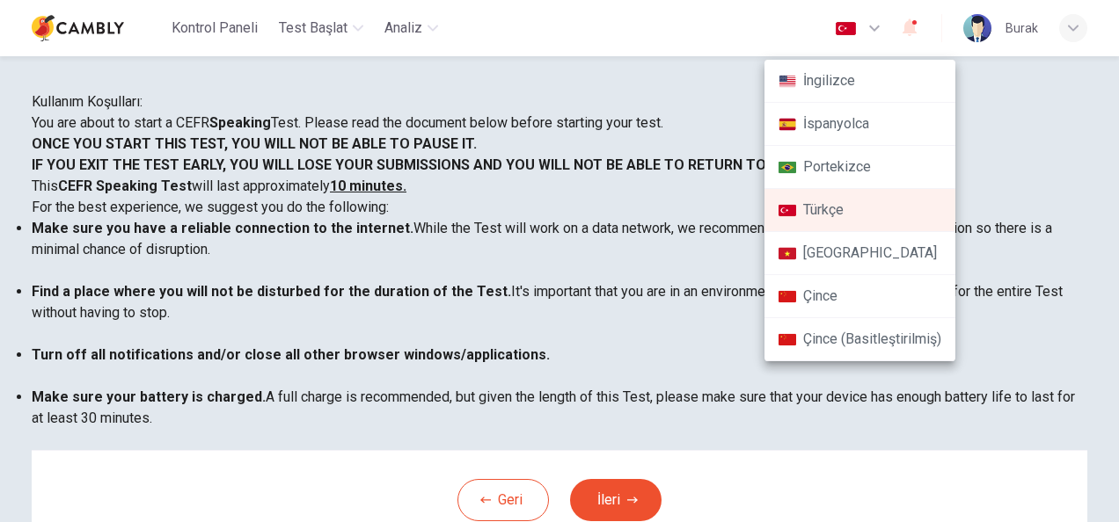
click at [832, 216] on li "Türkçe" at bounding box center [859, 210] width 191 height 43
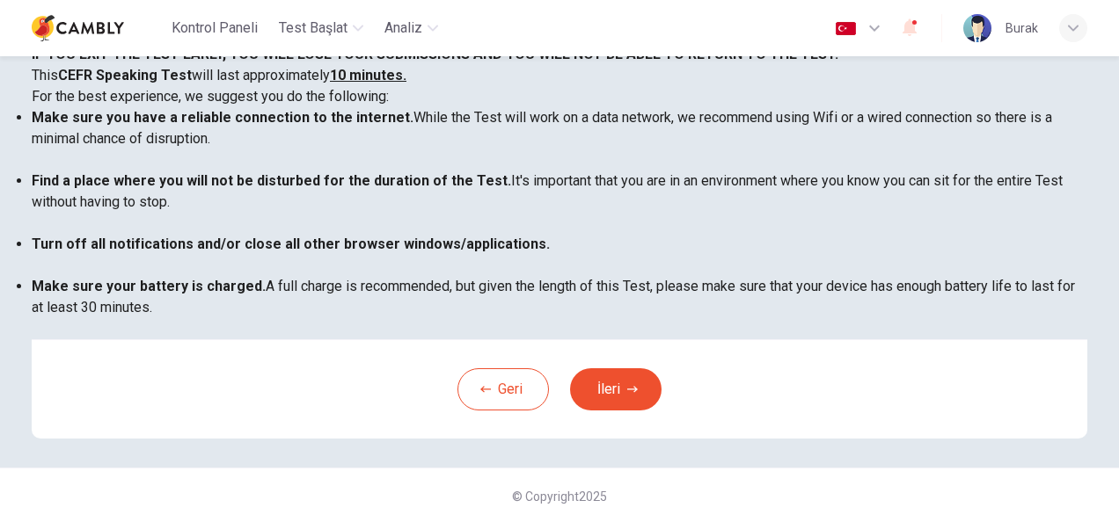
scroll to position [114, 0]
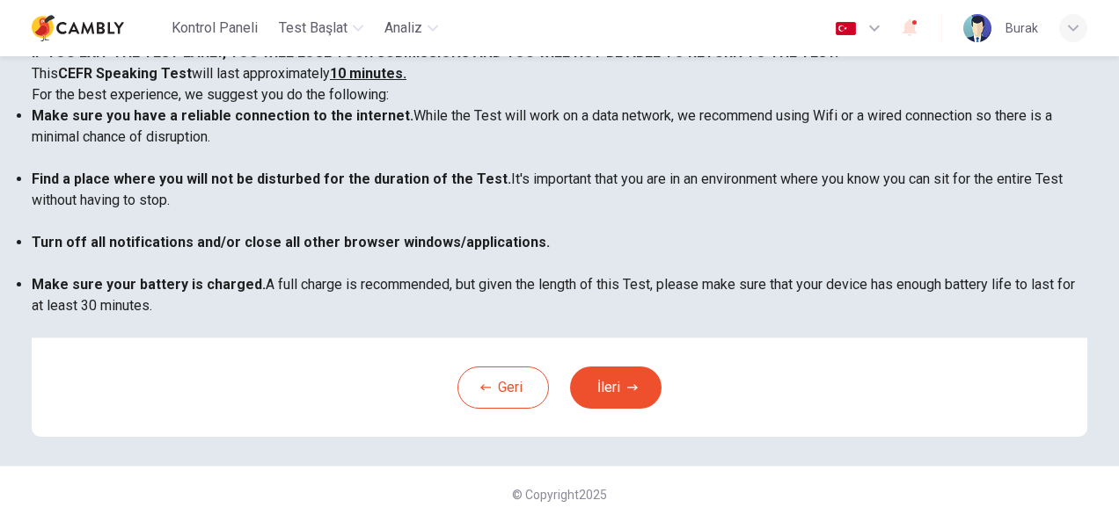
click at [86, 21] on p "You are about to start a CEFR Speaking Test. Please read the document below bef…" at bounding box center [559, 10] width 1055 height 21
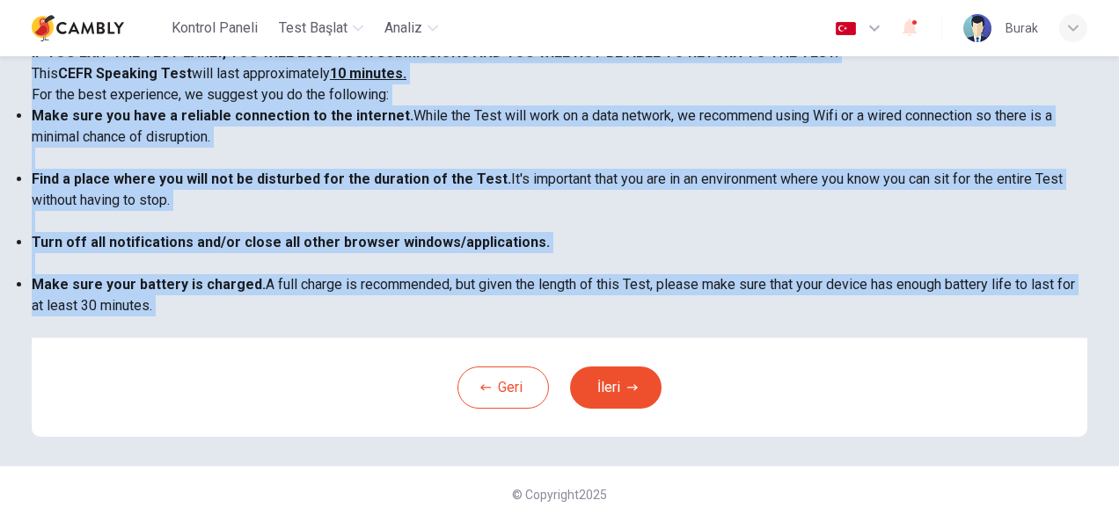
drag, startPoint x: 79, startPoint y: 104, endPoint x: 748, endPoint y: 483, distance: 769.1
click at [748, 338] on div "You are about to start a CEFR Speaking Test. Please read the document below bef…" at bounding box center [559, 169] width 1055 height 338
click at [748, 338] on li "Make sure your battery is charged. A full charge is recommended, but given the …" at bounding box center [559, 305] width 1055 height 63
click at [682, 274] on li "Turn off all notifications and/or close all other browser windows/applications." at bounding box center [559, 253] width 1055 height 42
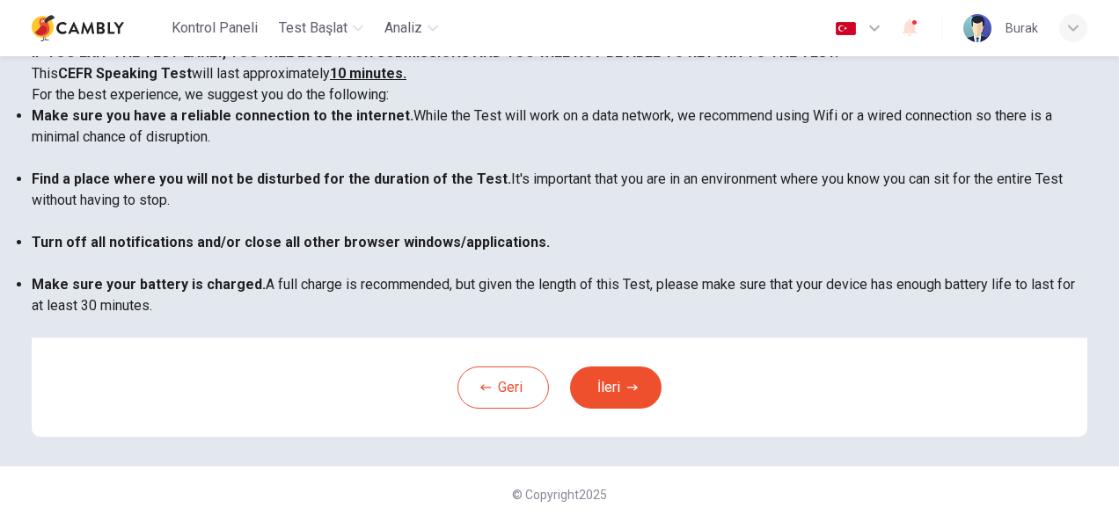
click at [128, 21] on p "You are about to start a CEFR Speaking Test. Please read the document below bef…" at bounding box center [559, 10] width 1055 height 21
drag, startPoint x: 79, startPoint y: 102, endPoint x: 596, endPoint y: 456, distance: 626.8
click at [596, 338] on div "You are about to start a CEFR Speaking Test. Please read the document below bef…" at bounding box center [559, 169] width 1055 height 338
drag, startPoint x: 596, startPoint y: 456, endPoint x: 528, endPoint y: 384, distance: 98.9
drag, startPoint x: 528, startPoint y: 384, endPoint x: 743, endPoint y: 95, distance: 360.2
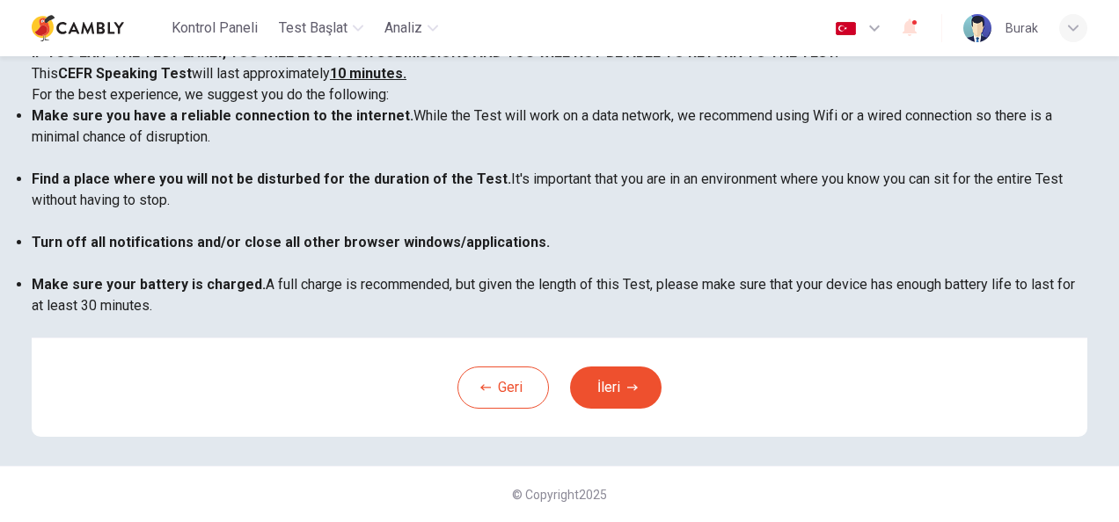
click at [743, 95] on div "You are about to start a CEFR Speaking Test. Please read the document below bef…" at bounding box center [559, 169] width 1055 height 338
copy div "You are about to start a CEFR Speaking Test. Please read the document below bef…"
click at [711, 42] on p "ONCE YOU START THIS TEST, YOU WILL NOT BE ABLE TO PAUSE IT." at bounding box center [559, 31] width 1055 height 21
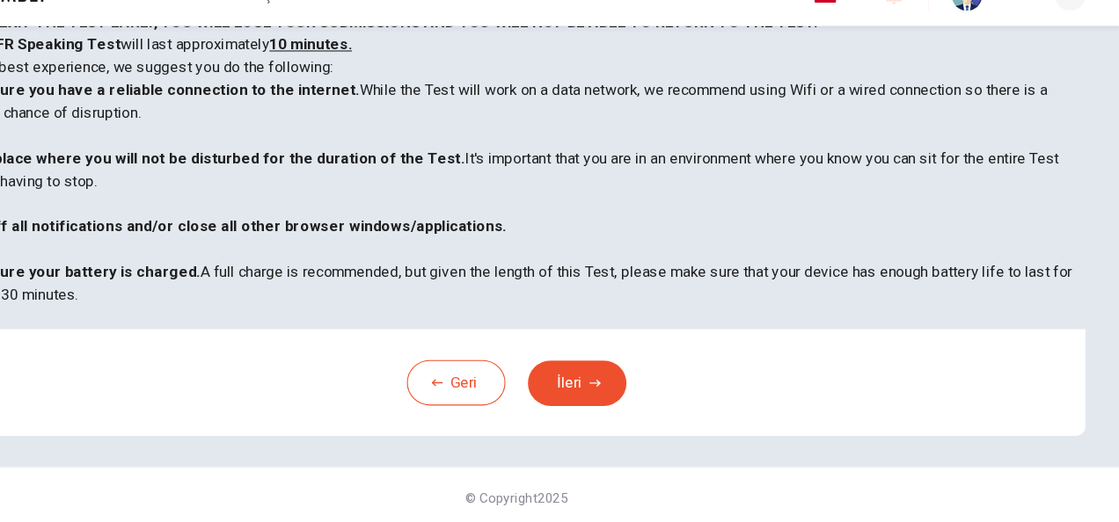
click at [919, 397] on div "[PERSON_NAME] İleri" at bounding box center [559, 387] width 1055 height 99
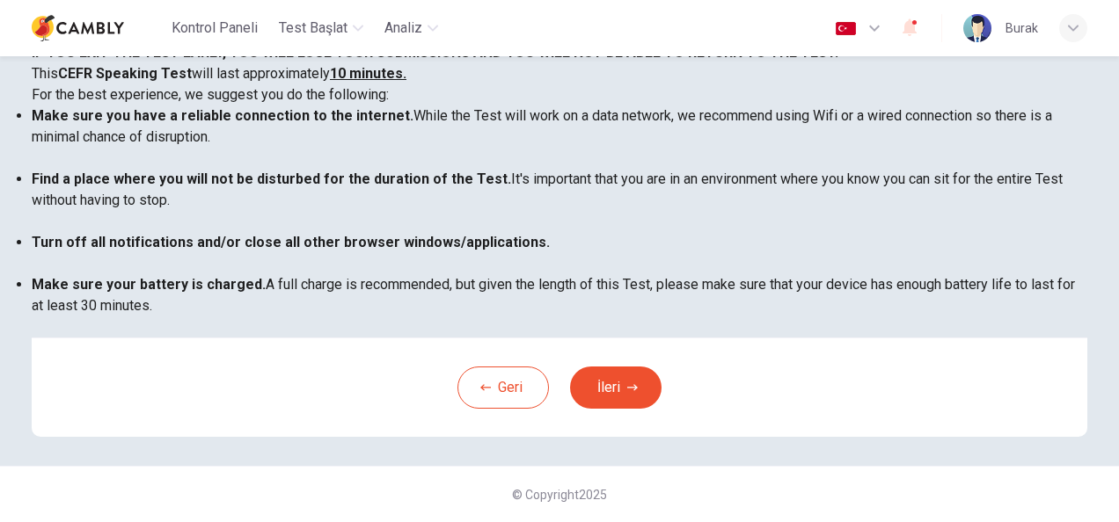
scroll to position [281, 0]
click at [1039, 338] on div "Kullanım Koşulları: You are about to start a CEFR Speaking Test. Please read th…" at bounding box center [559, 158] width 1055 height 359
click at [1043, 284] on div "You are about to start a CEFR Speaking Test. Please read the document below bef…" at bounding box center [559, 169] width 1055 height 338
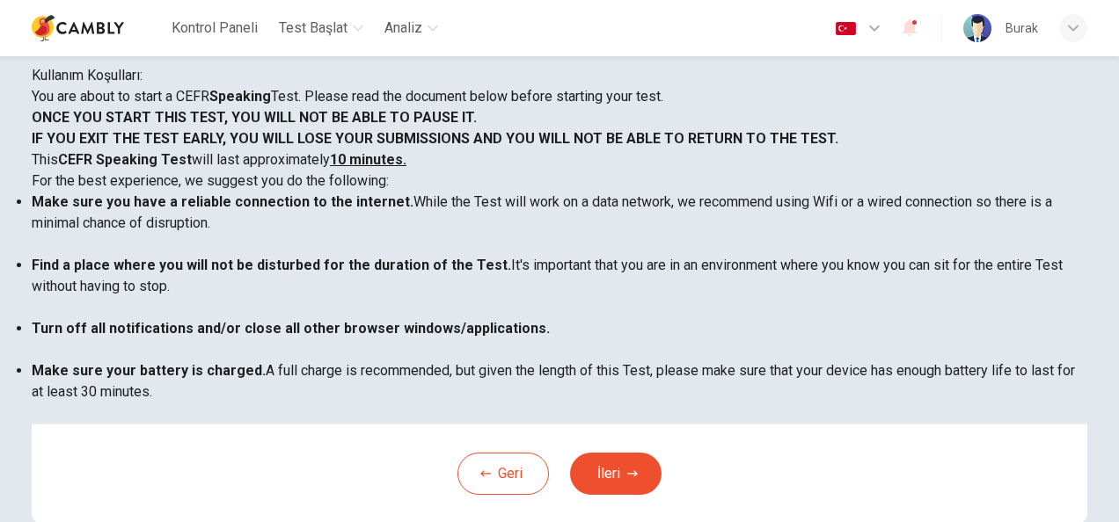
scroll to position [16, 0]
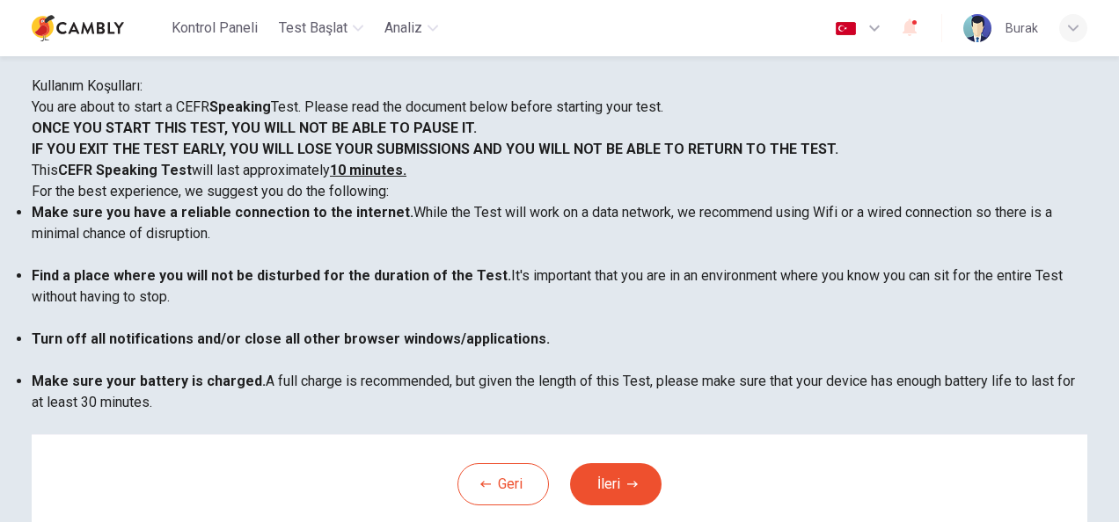
click at [897, 18] on button "button" at bounding box center [909, 28] width 35 height 37
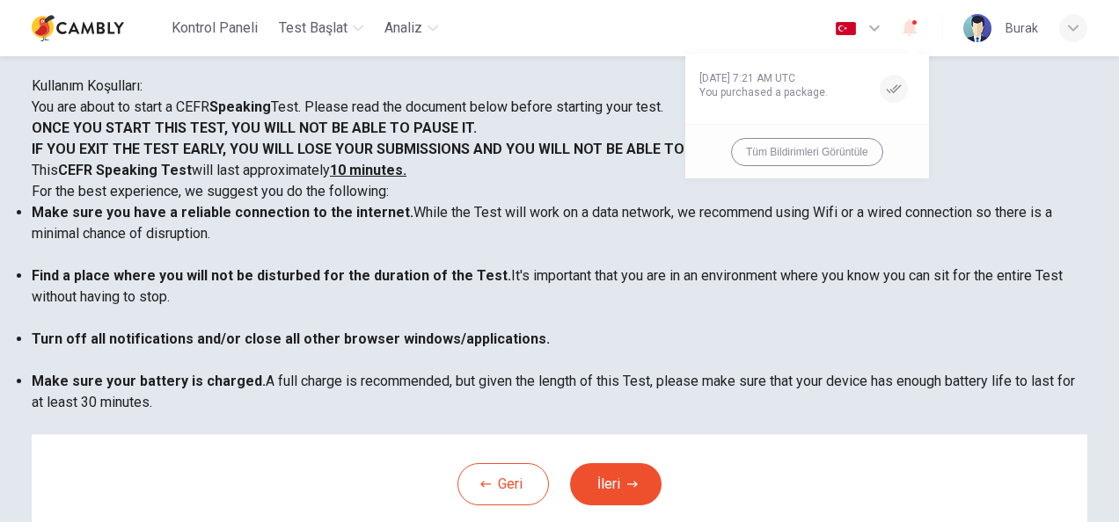
click at [899, 28] on div at bounding box center [559, 261] width 1119 height 522
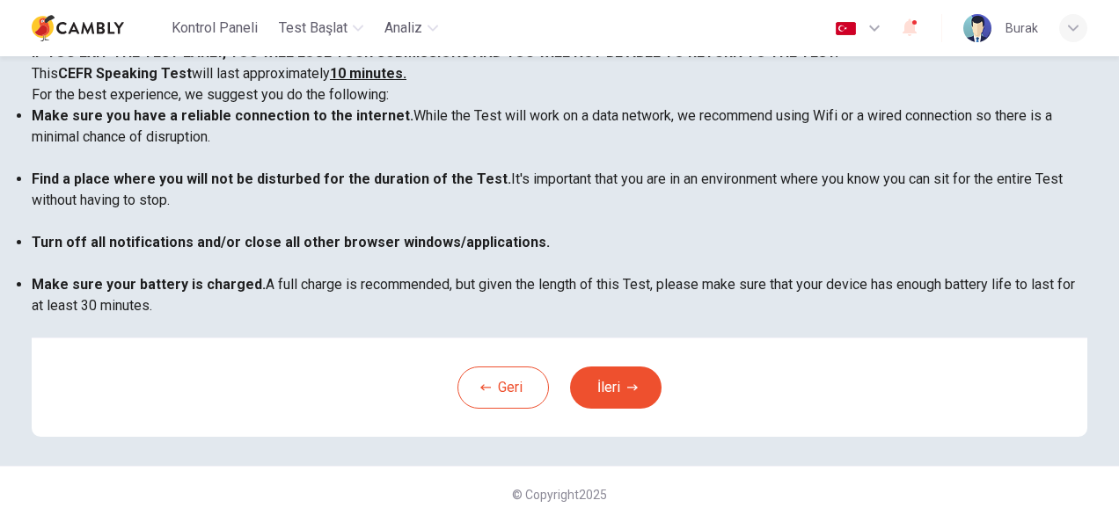
scroll to position [132, 0]
click at [1105, 257] on div "Kullanım Koşulları: You are about to start a CEFR Speaking Test. Please read th…" at bounding box center [559, 205] width 1111 height 522
